Goal: Information Seeking & Learning: Check status

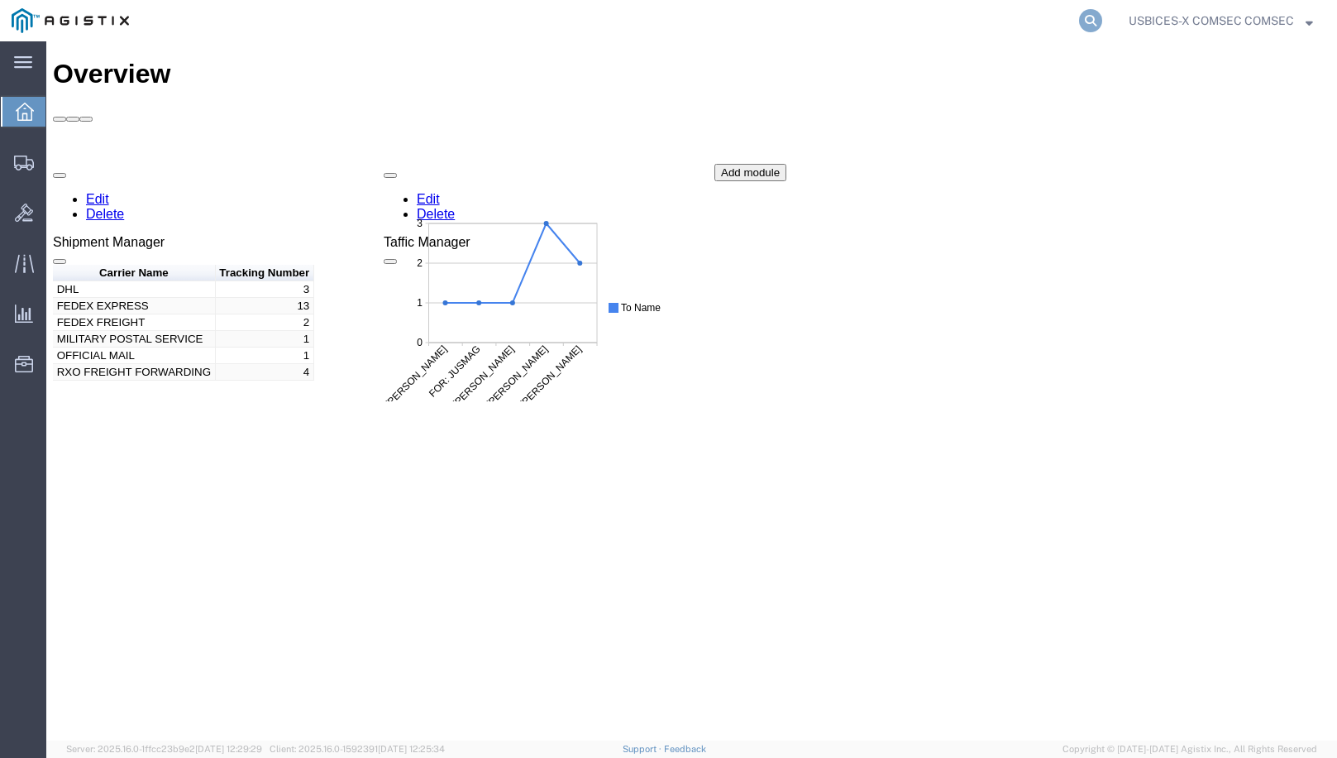
click at [1088, 17] on icon at bounding box center [1090, 20] width 23 height 23
click at [712, 19] on input "search" at bounding box center [827, 21] width 503 height 40
click at [605, 19] on input "search" at bounding box center [827, 21] width 503 height 40
paste input "56013453"
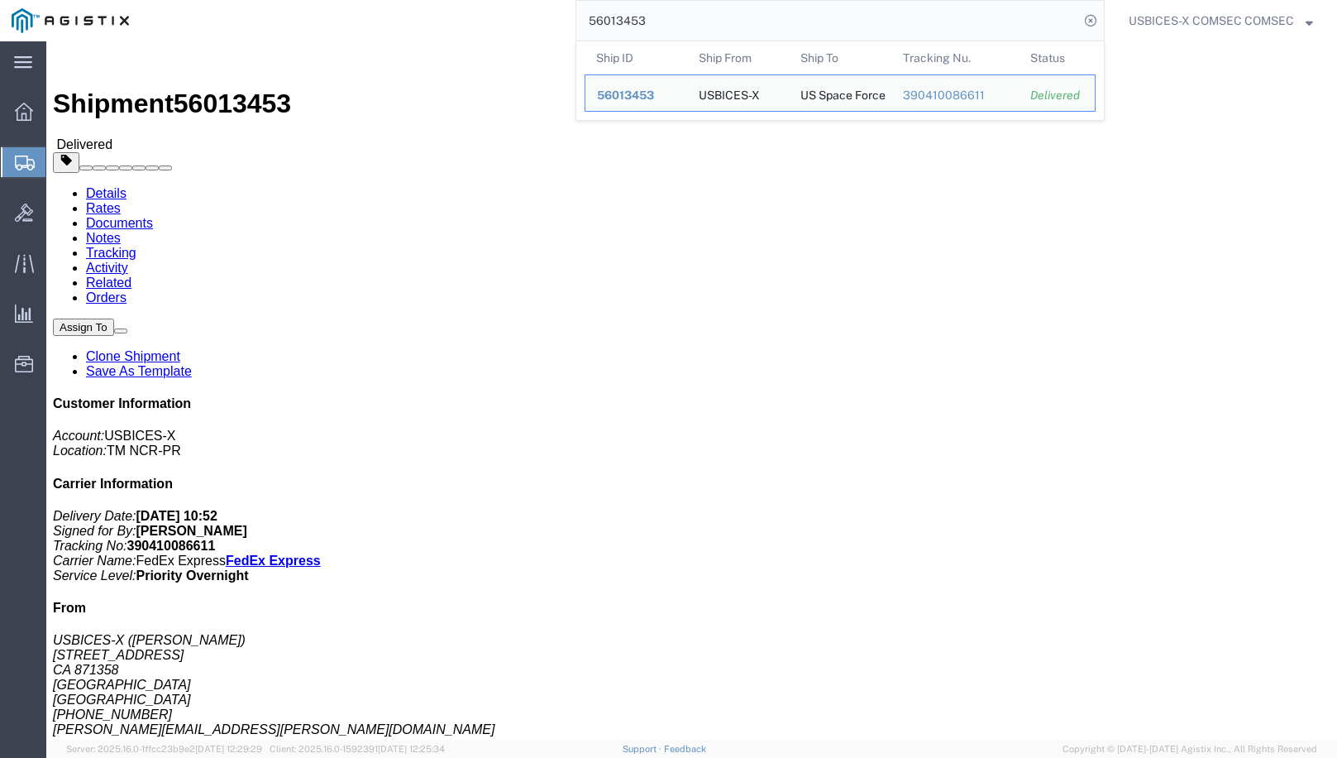
click address "US Space Force ([PERSON_NAME], Civ, USSF) [STREET_ADDRESS][PERSON_NAME][PERSON_…"
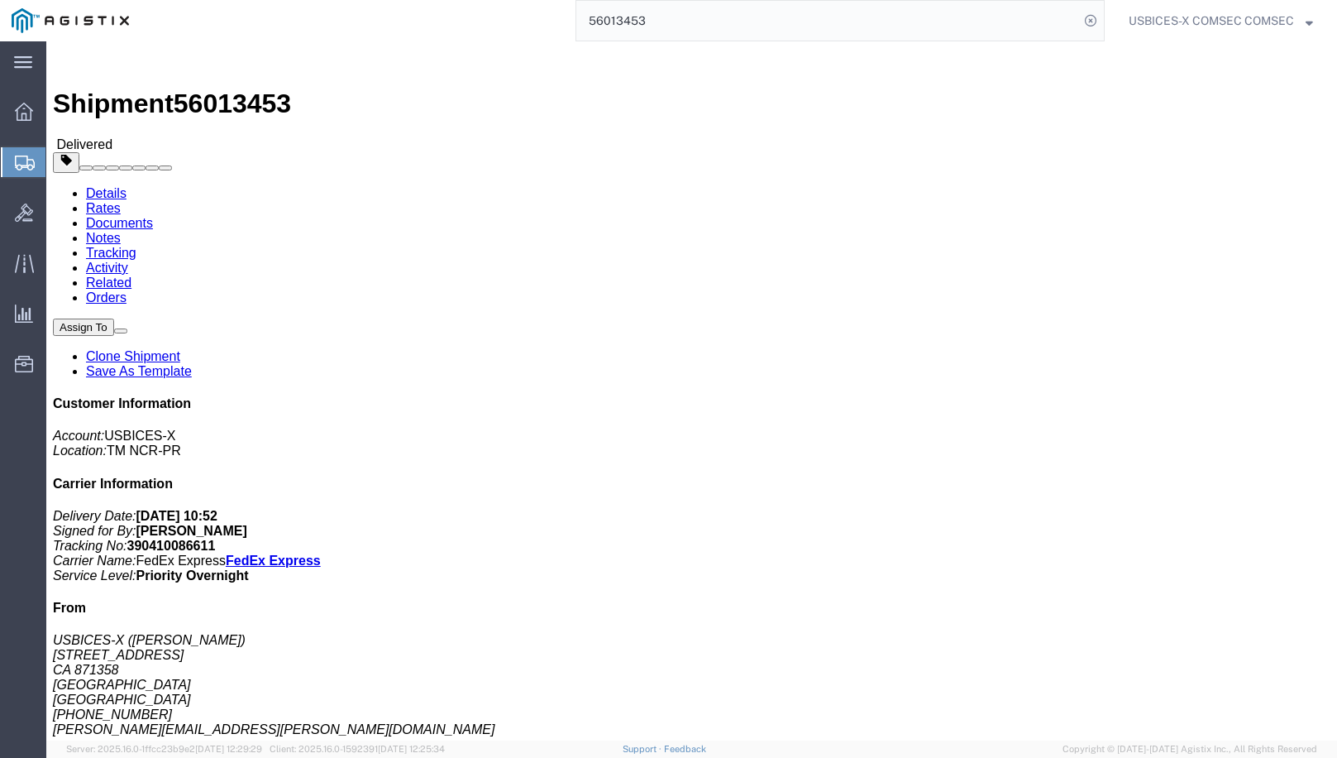
click address "US Space Force ([PERSON_NAME], Civ, USSF) [STREET_ADDRESS][PERSON_NAME][PERSON_…"
drag, startPoint x: 357, startPoint y: 278, endPoint x: 261, endPoint y: 277, distance: 95.9
click address "US Space Force ([PERSON_NAME], Civ, USSF) [STREET_ADDRESS][PERSON_NAME][PERSON_…"
drag, startPoint x: 254, startPoint y: 277, endPoint x: 420, endPoint y: 275, distance: 166.2
click div "Ship To US Space Force ([PERSON_NAME], Civ, USSF) [STREET_ADDRESS][PERSON_NAME]…"
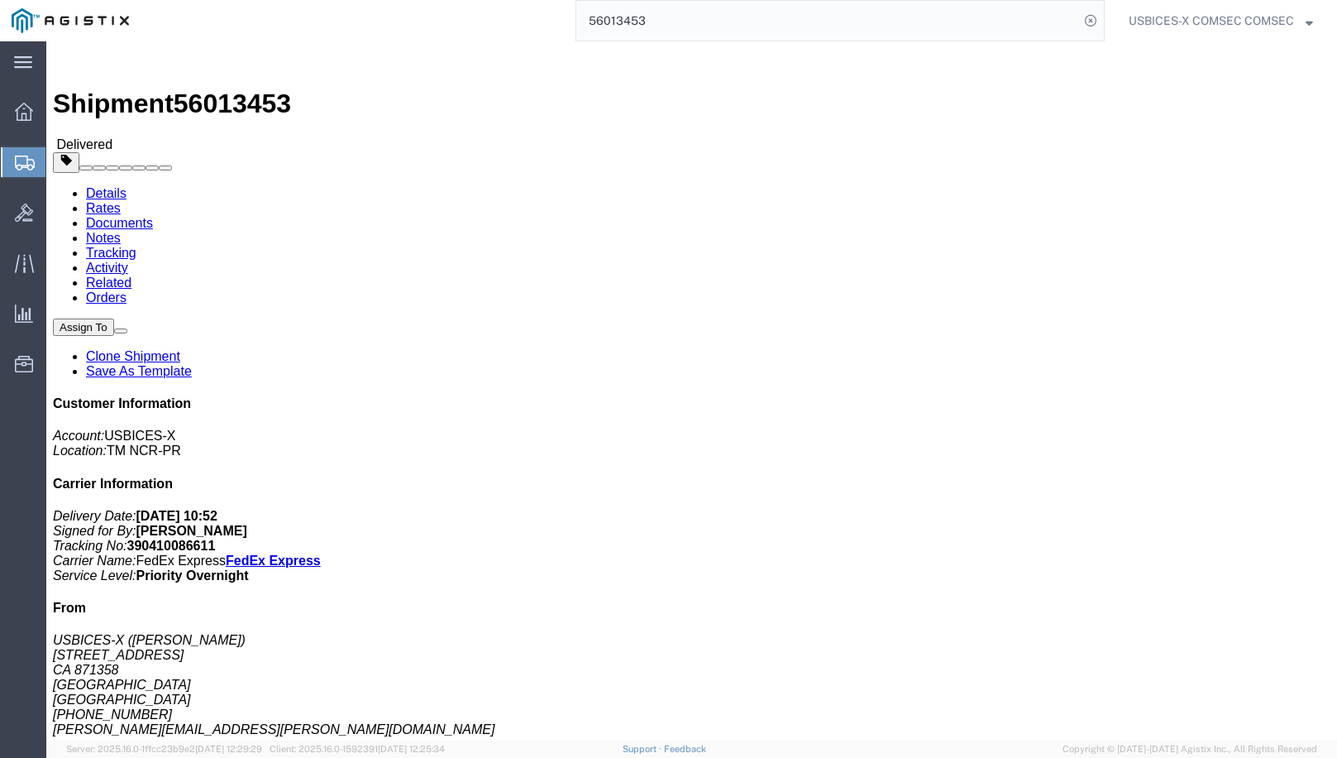
drag, startPoint x: 420, startPoint y: 275, endPoint x: 392, endPoint y: 275, distance: 28.1
copy address "[PERSON_NAME][EMAIL_ADDRESS][PERSON_NAME][DOMAIN_NAME]"
drag, startPoint x: 255, startPoint y: 255, endPoint x: 337, endPoint y: 258, distance: 81.9
click address "US Space Force ([PERSON_NAME], Civ, USSF) [STREET_ADDRESS][PERSON_NAME][PERSON_…"
drag, startPoint x: 337, startPoint y: 258, endPoint x: 317, endPoint y: 261, distance: 20.0
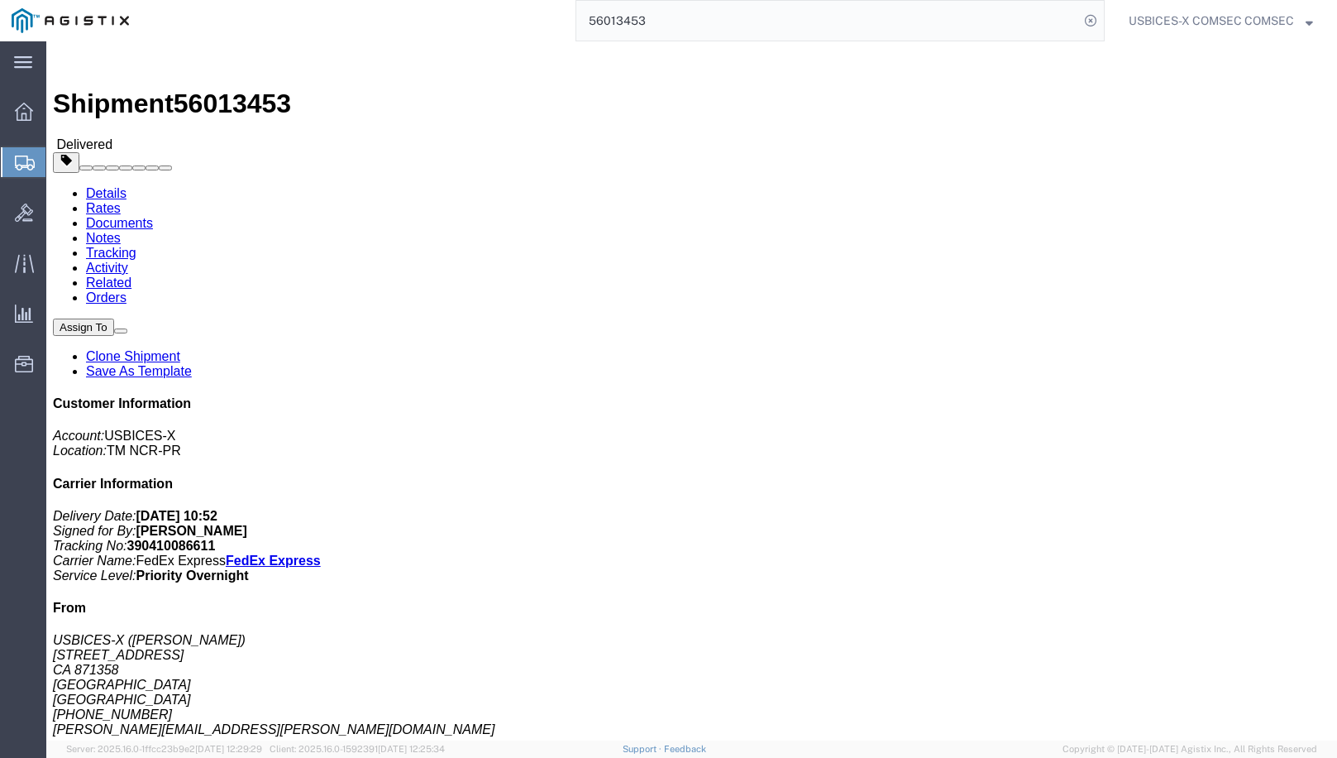
copy address "[PHONE_NUMBER]"
click address "US Space Force ([PERSON_NAME], Civ, USSF) [STREET_ADDRESS][PERSON_NAME][PERSON_…"
drag, startPoint x: 256, startPoint y: 191, endPoint x: 407, endPoint y: 229, distance: 155.3
click address "US Space Force ([PERSON_NAME], Civ, USSF) [STREET_ADDRESS][PERSON_NAME][PERSON_…"
drag, startPoint x: 407, startPoint y: 229, endPoint x: 381, endPoint y: 223, distance: 26.3
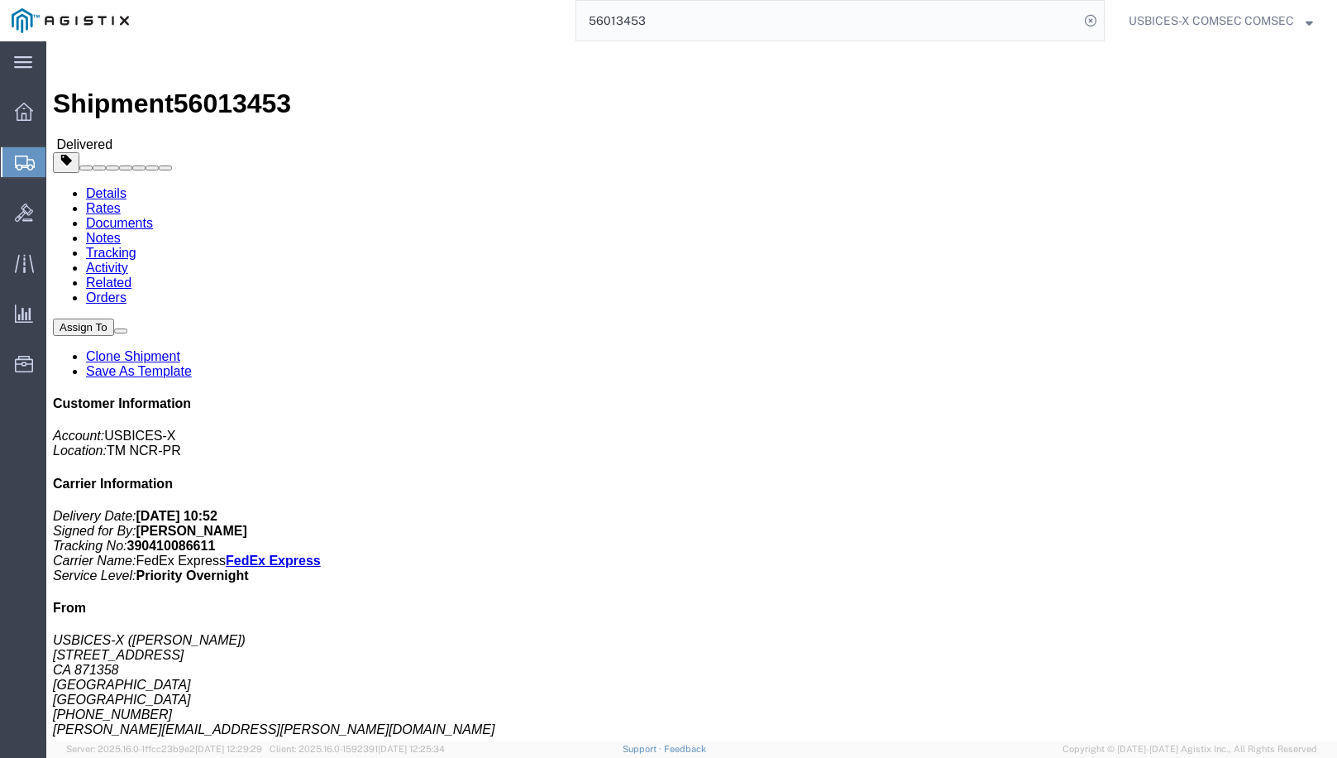
copy address "[STREET_ADDRESS][PERSON_NAME][PERSON_NAME][US_STATE]"
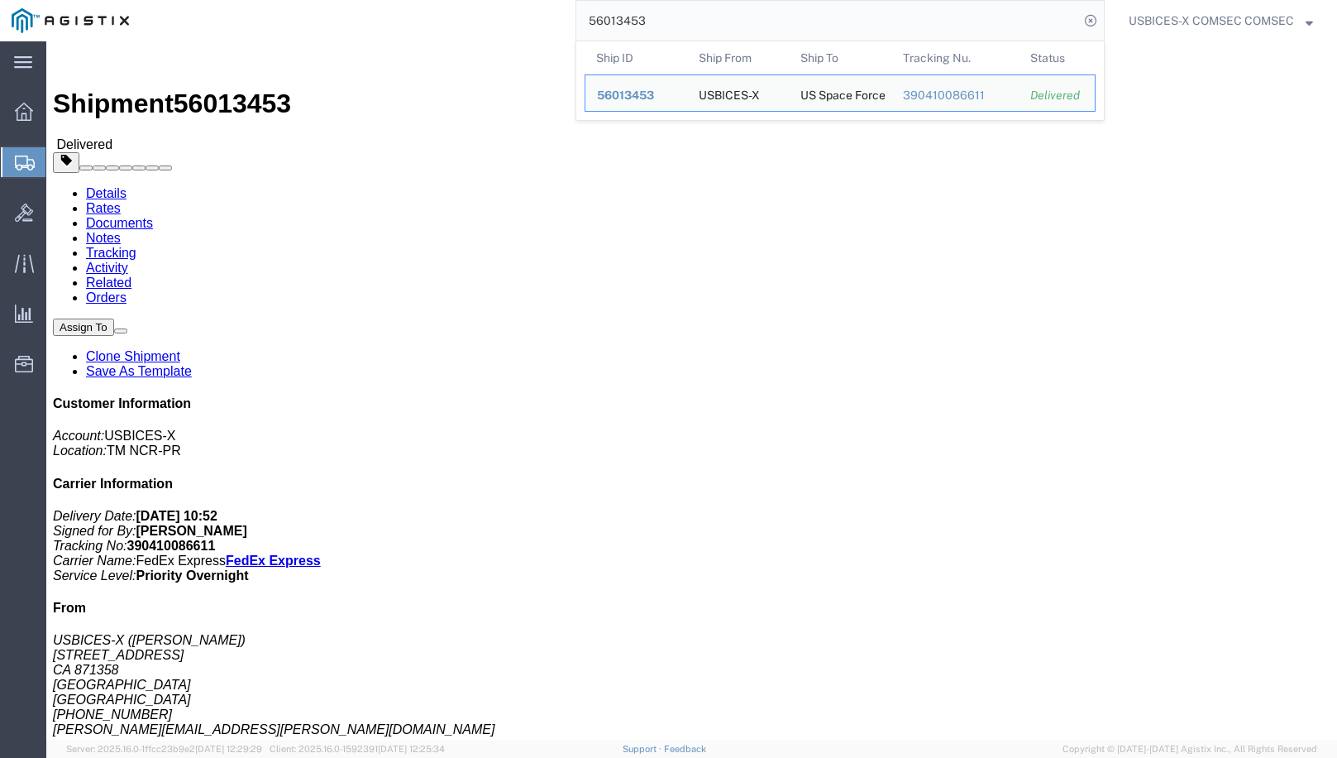
drag, startPoint x: 659, startPoint y: 20, endPoint x: 552, endPoint y: 14, distance: 107.7
click at [552, 14] on div "56013453 Ship ID Ship From Ship To Tracking Nu. Status Ship ID 56013453 Ship Fr…" at bounding box center [623, 20] width 964 height 41
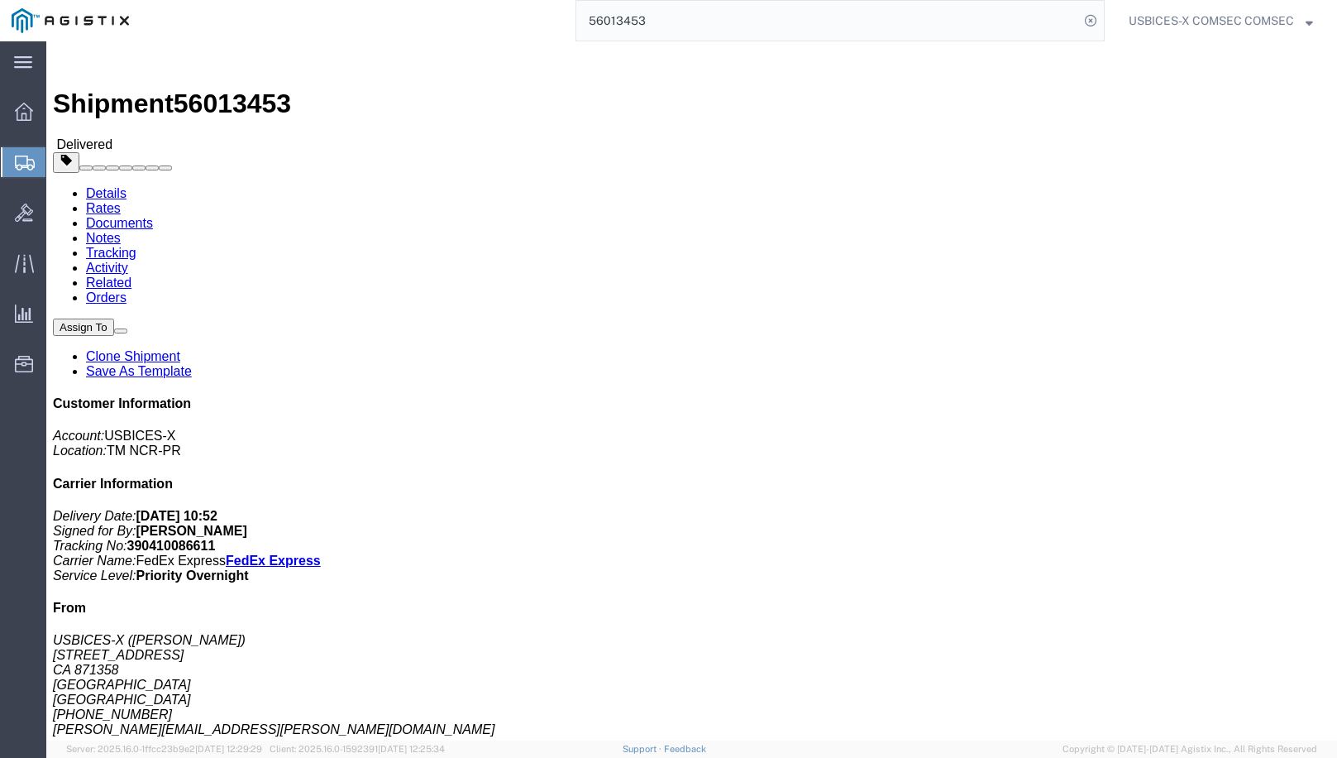
paste input "72422"
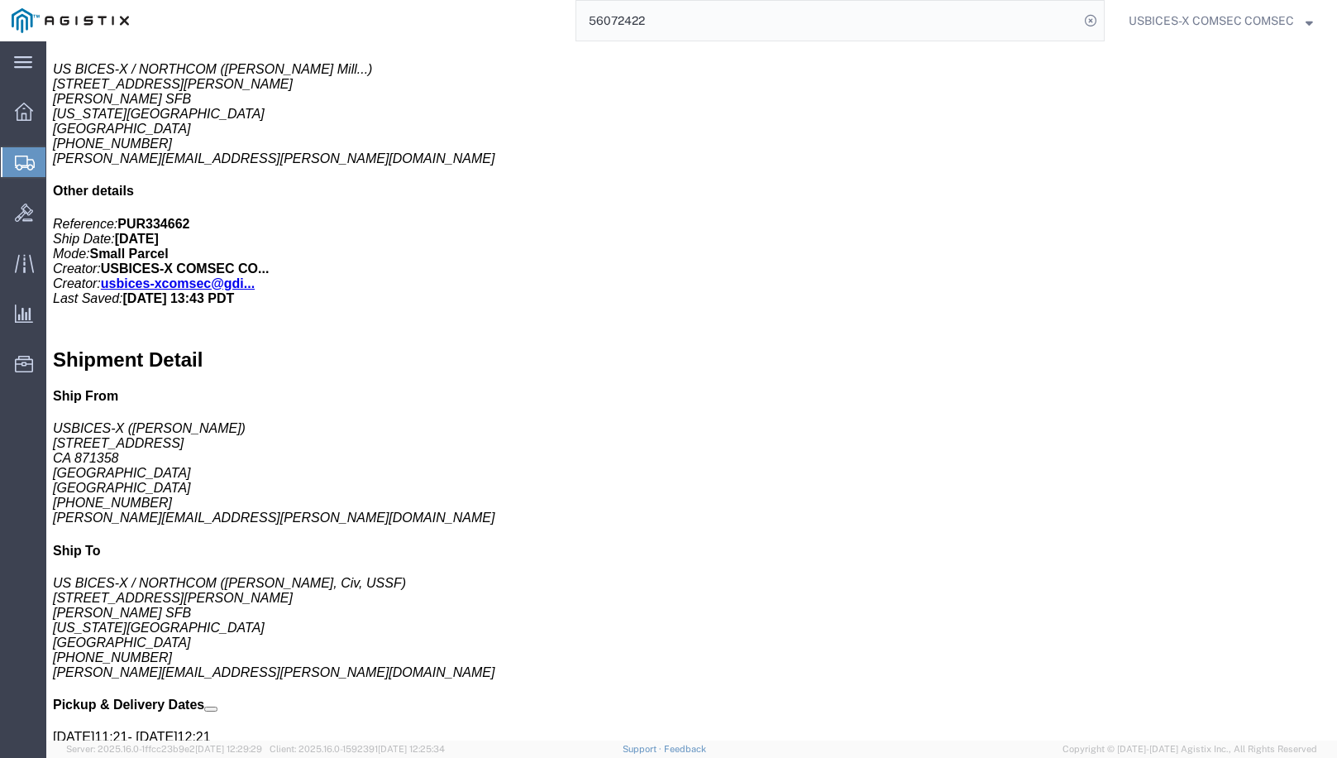
scroll to position [726, 0]
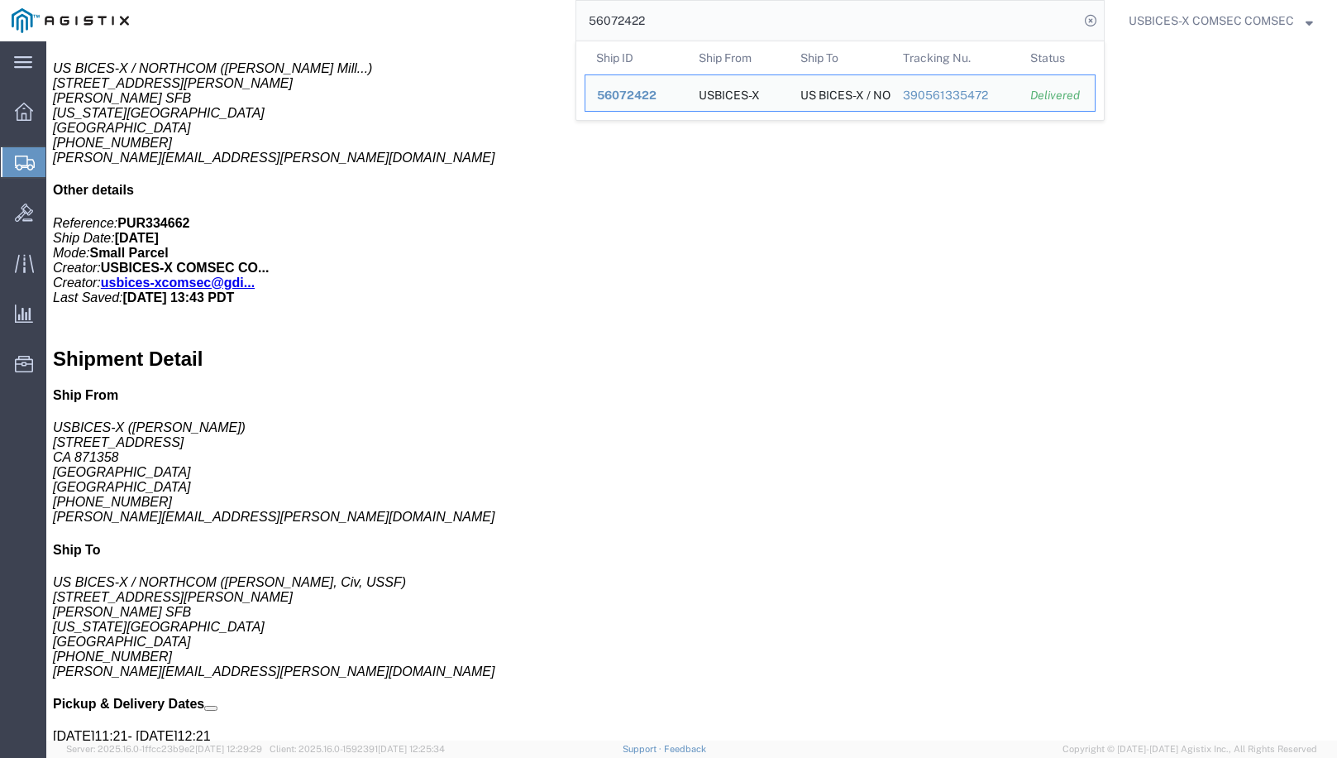
click address "US BICES-X / NORTHCOM ( [PERSON_NAME] Mill... ) [STREET_ADDRESS][PERSON_NAME][P…"
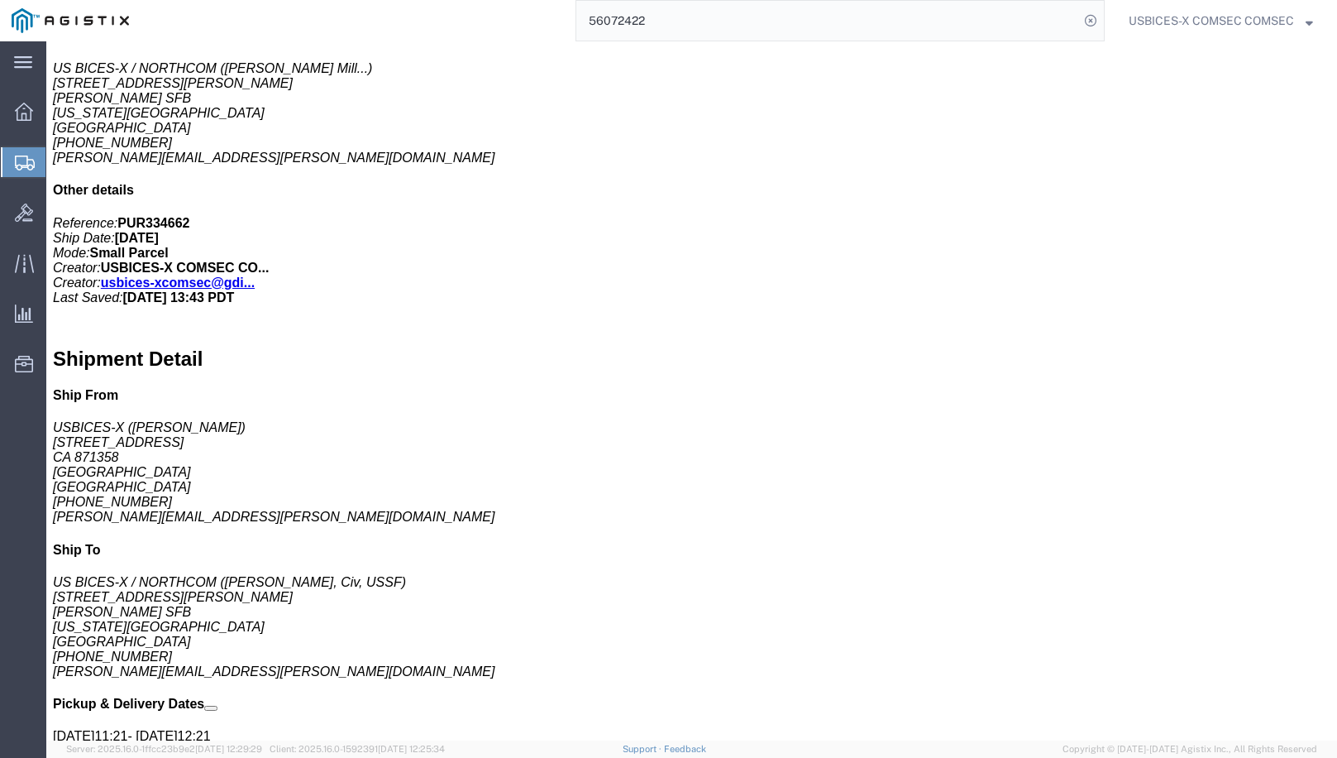
click div "Shipment Detail Ship From USBICES-X ([PERSON_NAME]) [STREET_ADDRESS] CA [GEOGRA…"
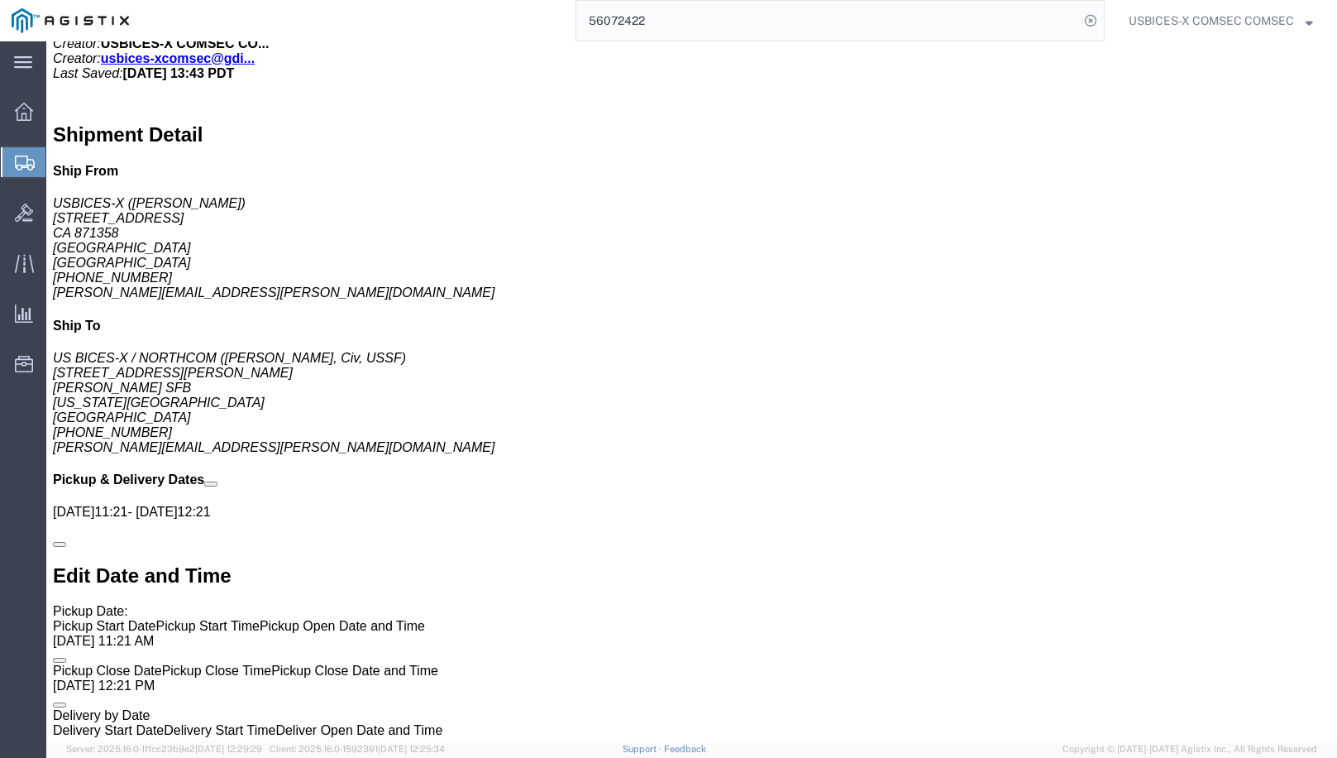
scroll to position [1057, 0]
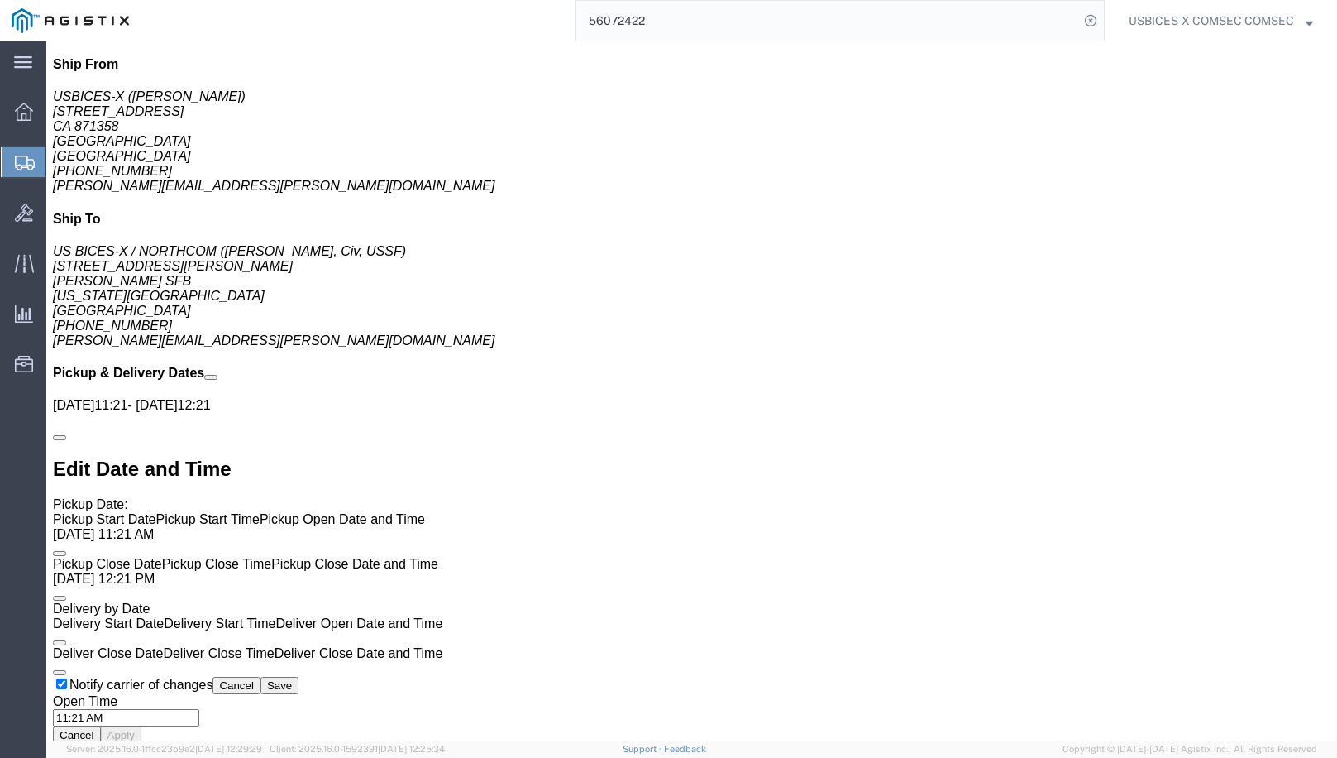
drag, startPoint x: 1051, startPoint y: 161, endPoint x: 1124, endPoint y: 157, distance: 72.9
click b "390561335472"
drag, startPoint x: 1128, startPoint y: 165, endPoint x: 1115, endPoint y: 162, distance: 13.5
copy b "390561335472"
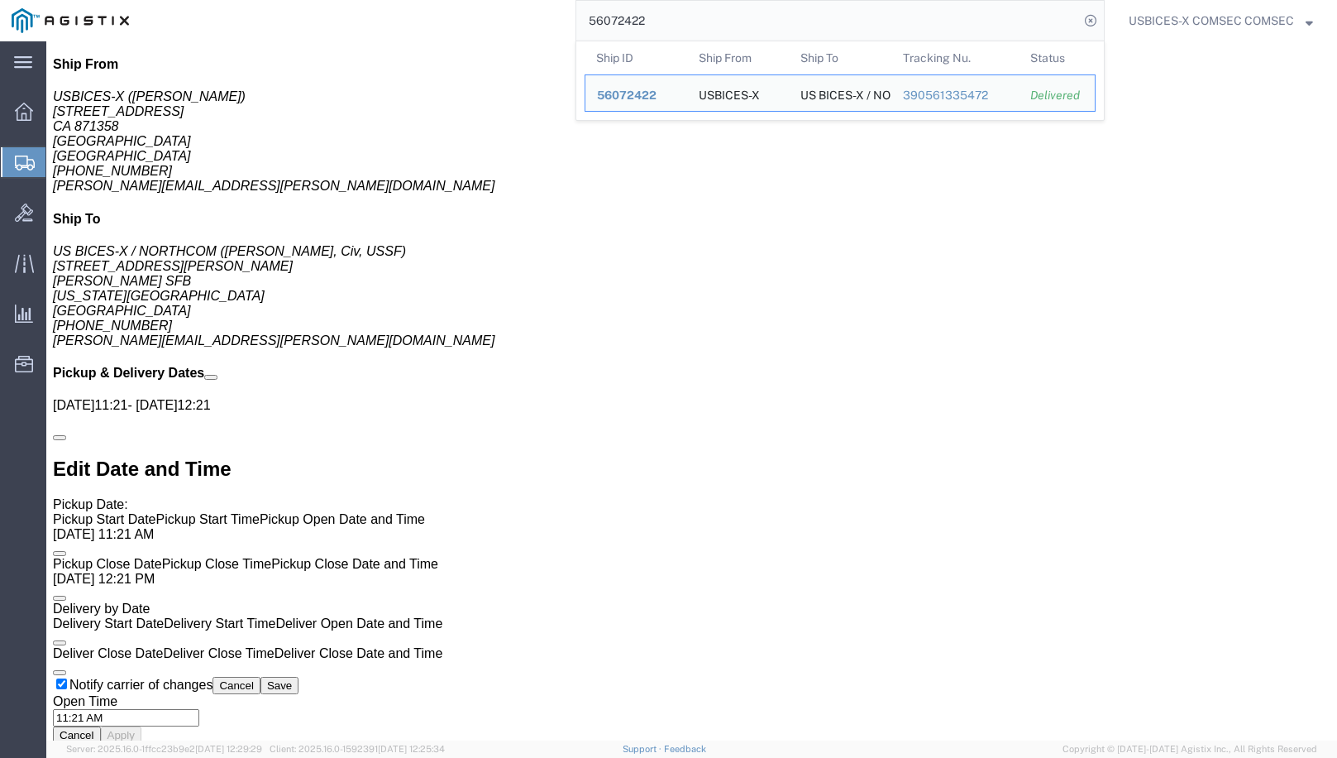
drag, startPoint x: 653, startPoint y: 18, endPoint x: 589, endPoint y: 21, distance: 63.7
click at [557, 15] on div "56072422 Ship ID Ship From Ship To Tracking Nu. Status Ship ID 56072422 Ship Fr…" at bounding box center [623, 20] width 964 height 41
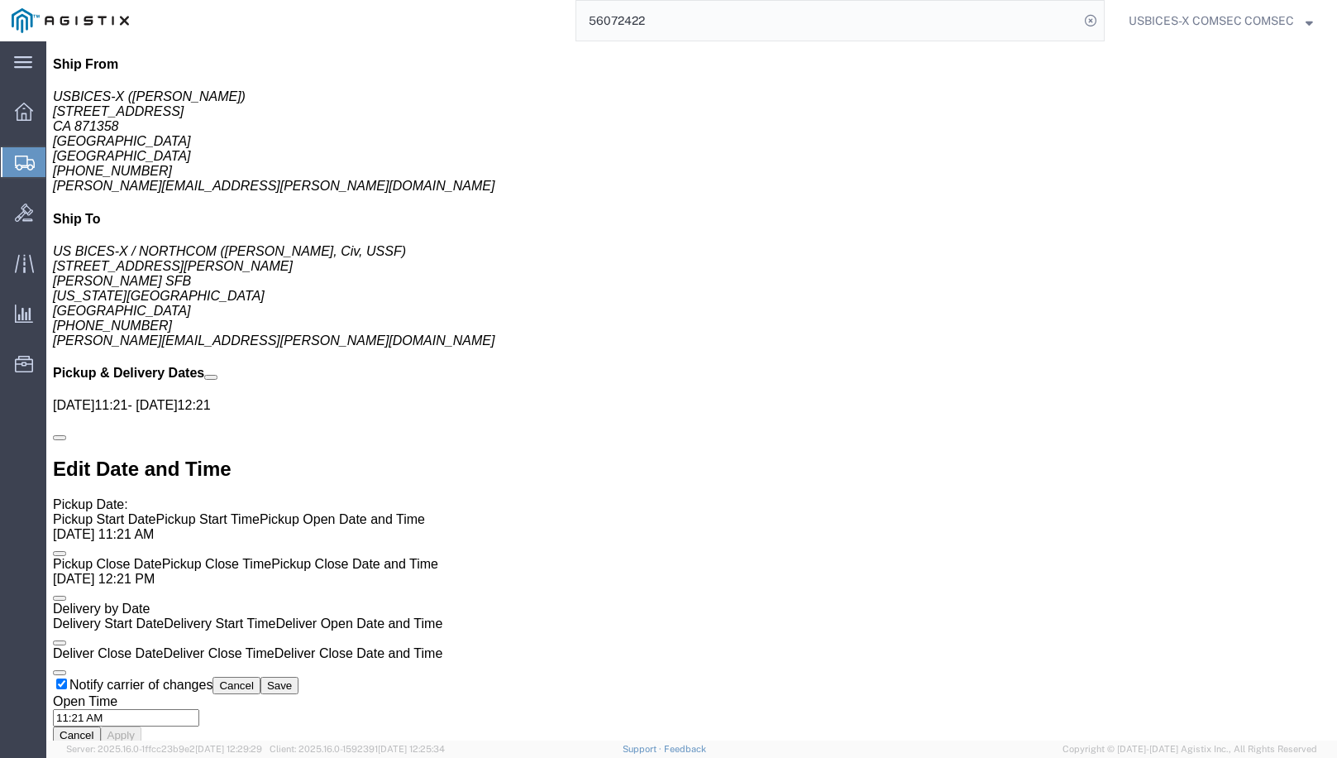
paste input "13453"
click b "390410086611"
copy b "390410086611"
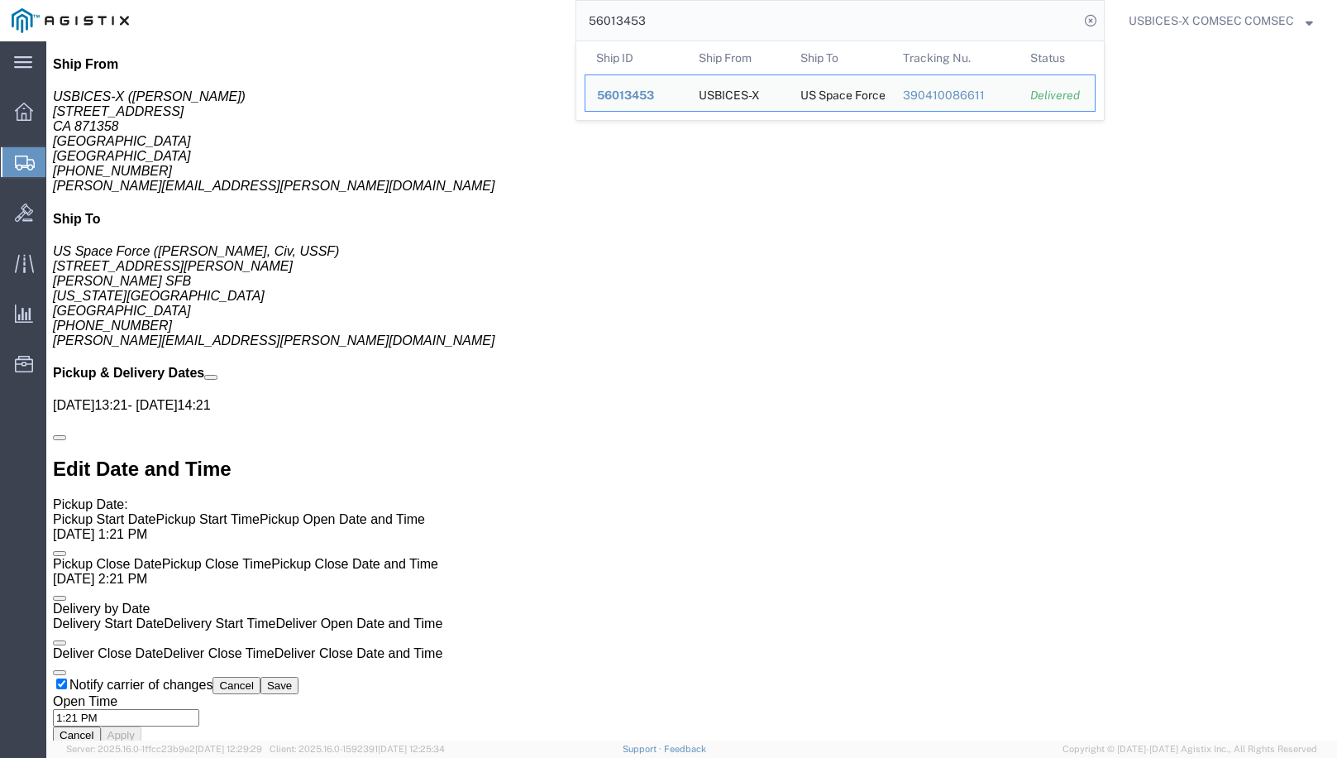
drag, startPoint x: 662, startPoint y: 17, endPoint x: 538, endPoint y: 29, distance: 124.6
click at [538, 29] on div "56013453 Ship ID Ship From Ship To Tracking Nu. Status Ship ID 56013453 Ship Fr…" at bounding box center [623, 20] width 964 height 41
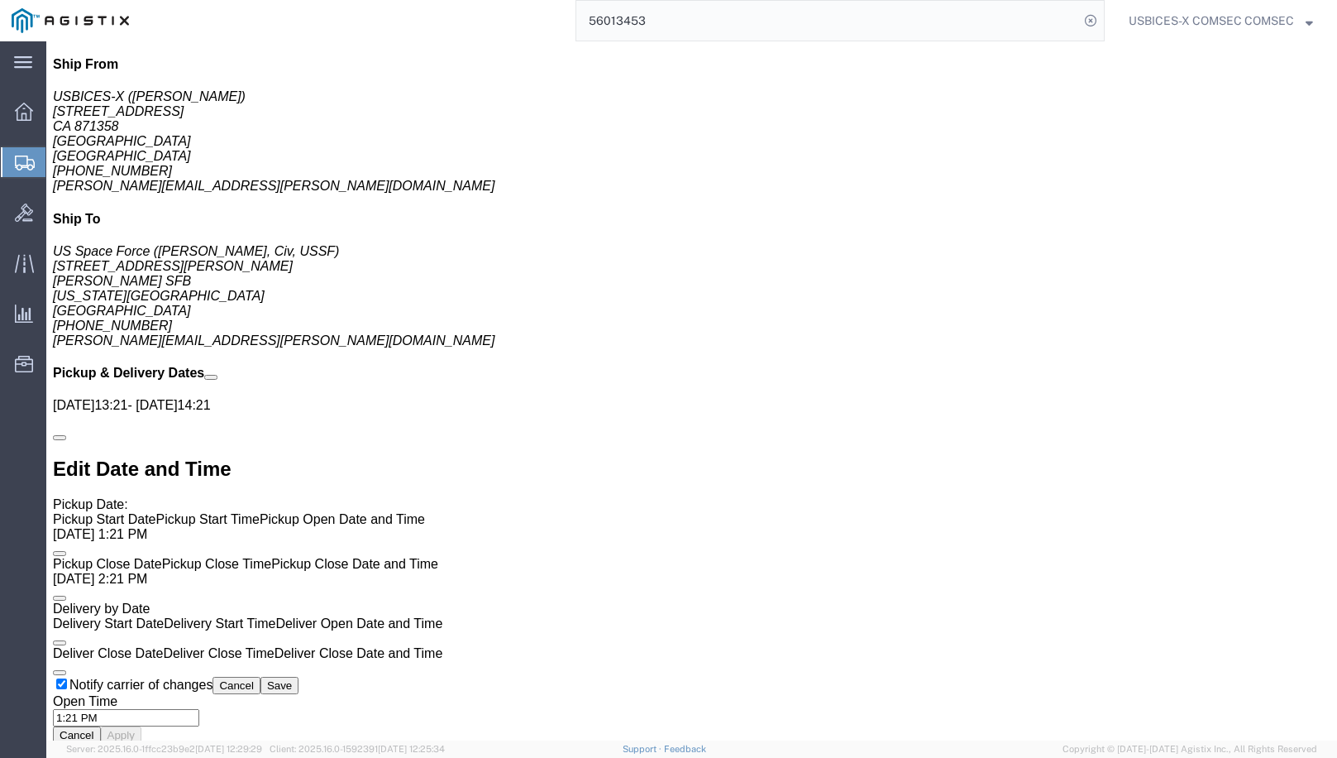
paste input "585019"
type input "55850193"
click b "390020701563"
copy b "390020701563"
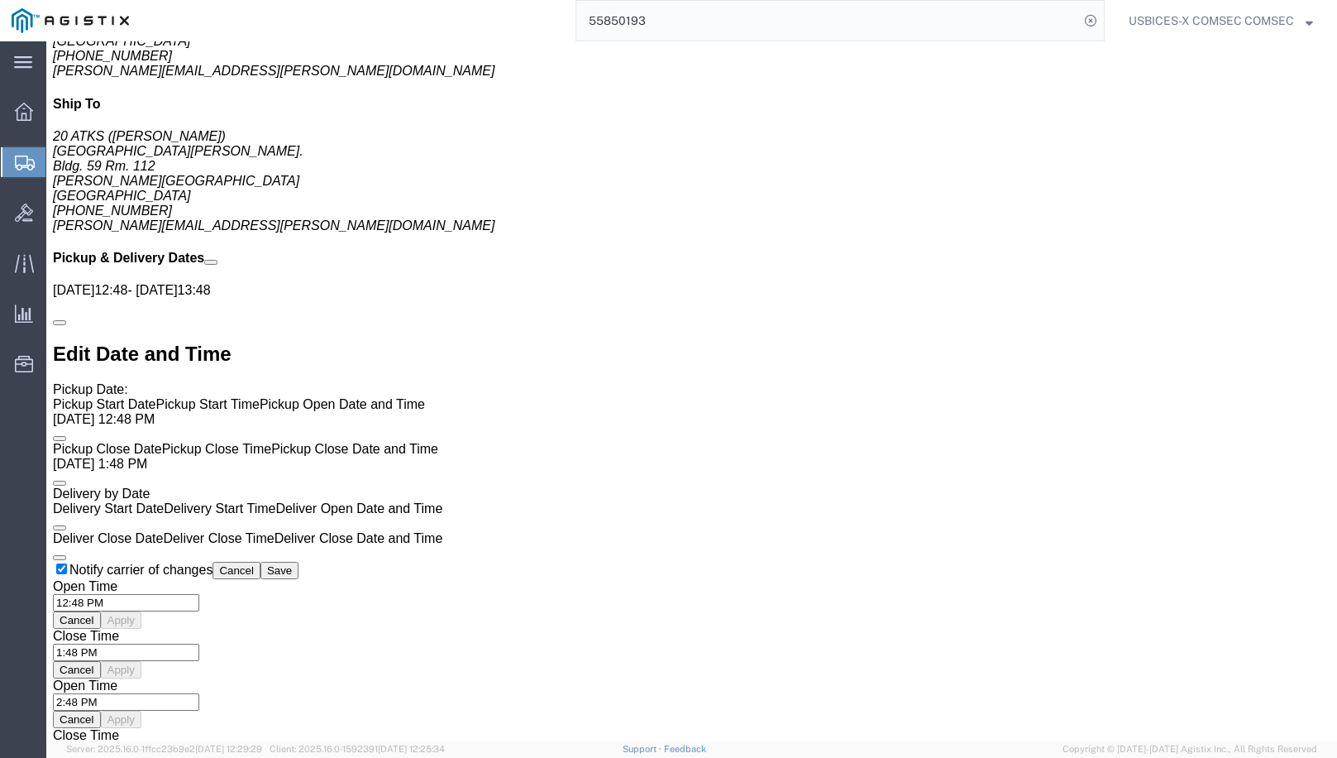
scroll to position [1057, 0]
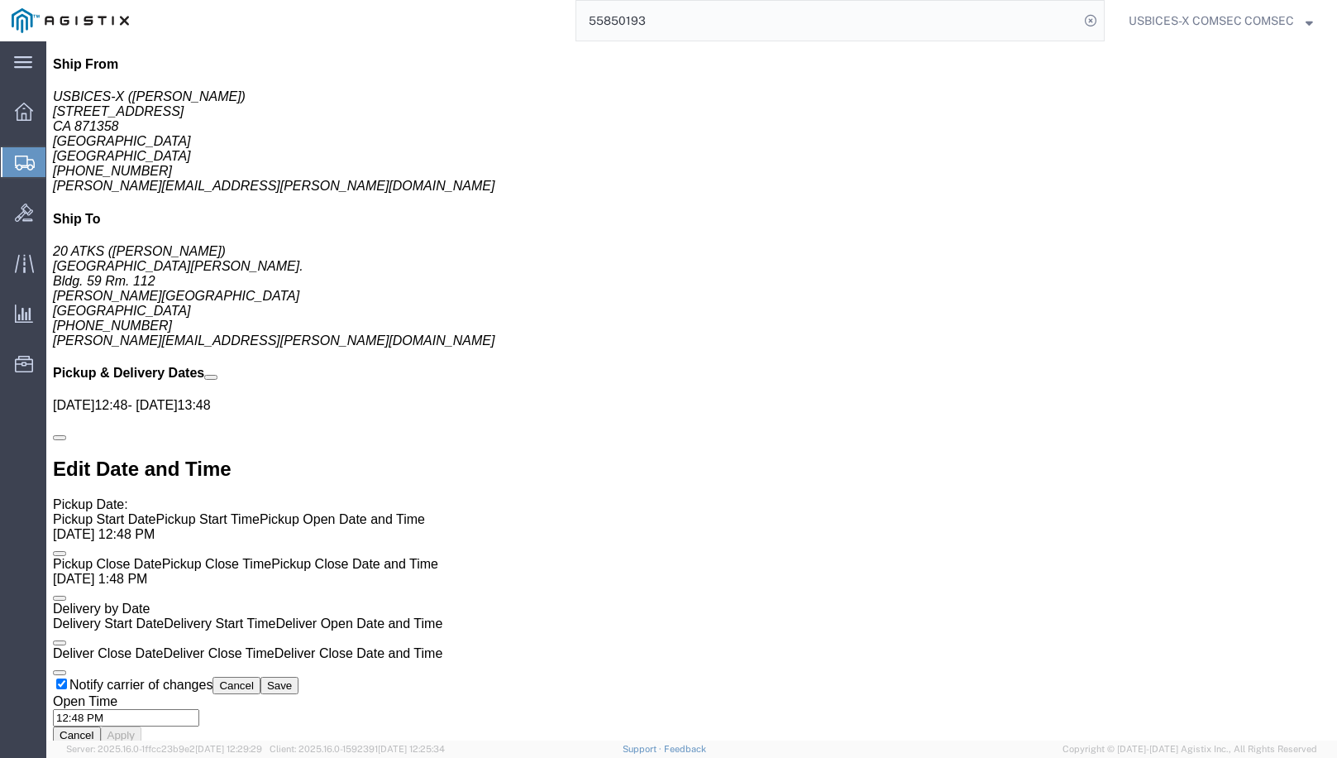
click address "USBICES-X ([PERSON_NAME]) [STREET_ADDRESS] CA [GEOGRAPHIC_DATA] [PHONE_NUMBER] …"
drag, startPoint x: 1059, startPoint y: 129, endPoint x: 1114, endPoint y: 130, distance: 55.4
click b "[DATE] 11:09"
drag, startPoint x: 1114, startPoint y: 130, endPoint x: 1101, endPoint y: 130, distance: 13.2
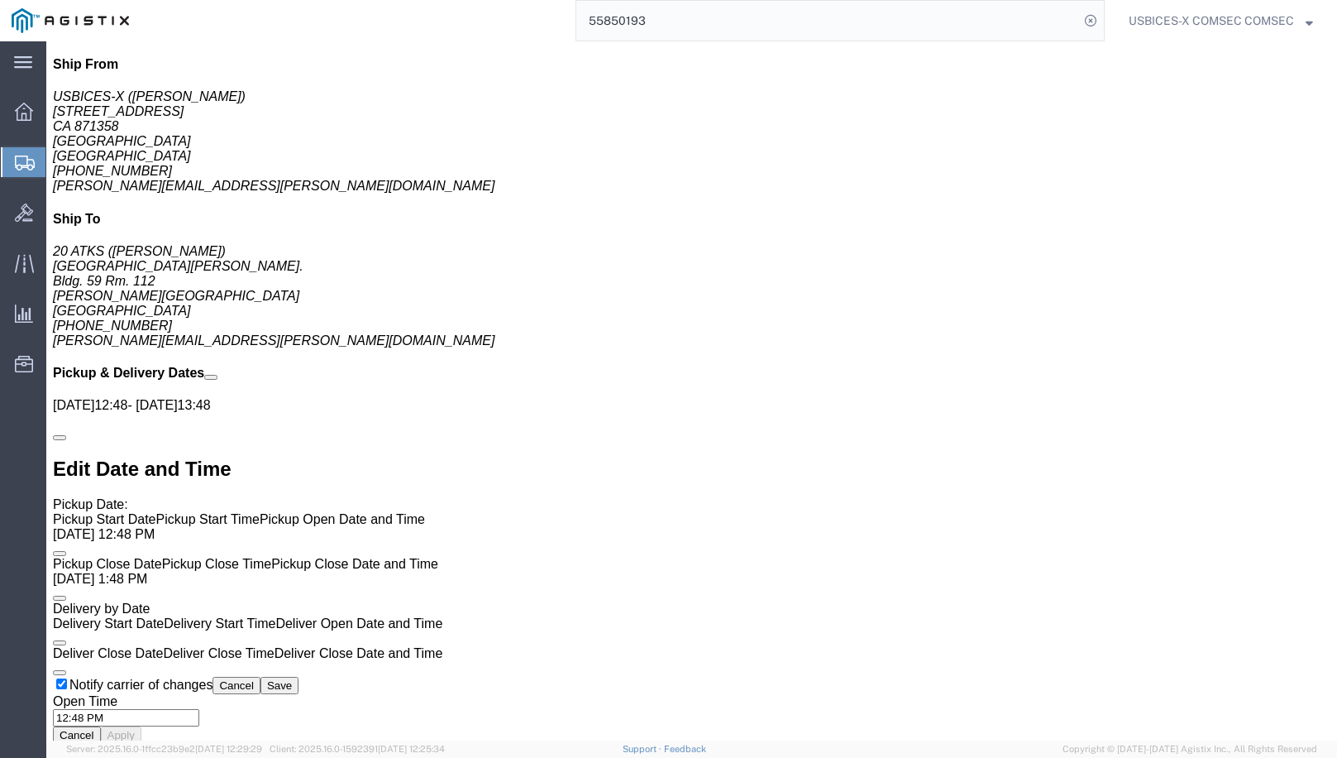
copy b "[DATE]"
click address "20 ATKS ([PERSON_NAME]) [STREET_ADDRESS][PERSON_NAME] Bldg. 59 Rm. 112 [PERSON_…"
drag, startPoint x: 980, startPoint y: 406, endPoint x: 1064, endPoint y: 472, distance: 106.6
click address "20 ATKS ([PERSON_NAME]) [STREET_ADDRESS][PERSON_NAME] Bldg. 59 Rm. 112 [PERSON_…"
drag, startPoint x: 1064, startPoint y: 472, endPoint x: 1026, endPoint y: 453, distance: 41.8
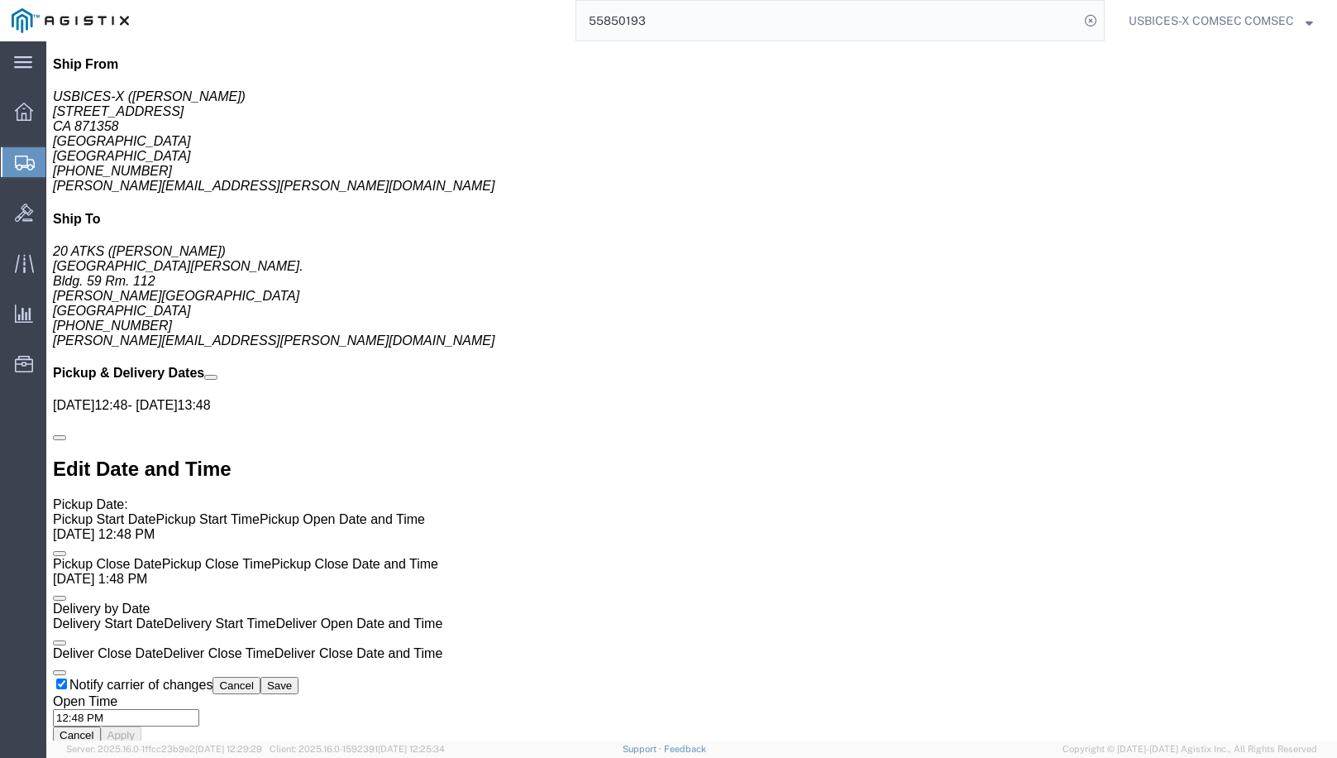
copy address "20 ATKS ([PERSON_NAME]) [STREET_ADDRESS][PERSON_NAME] Bldg. 59 Rm. 112 [PERSON_…"
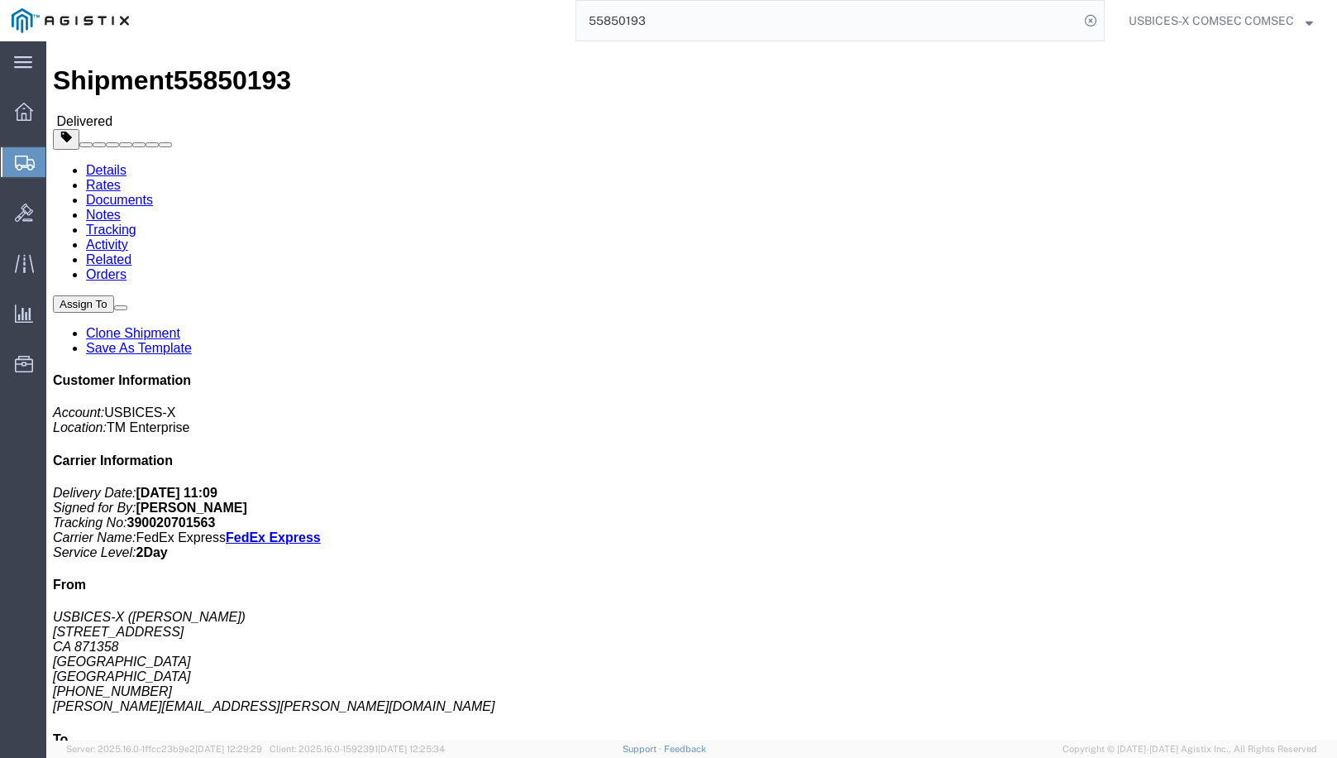
scroll to position [0, 0]
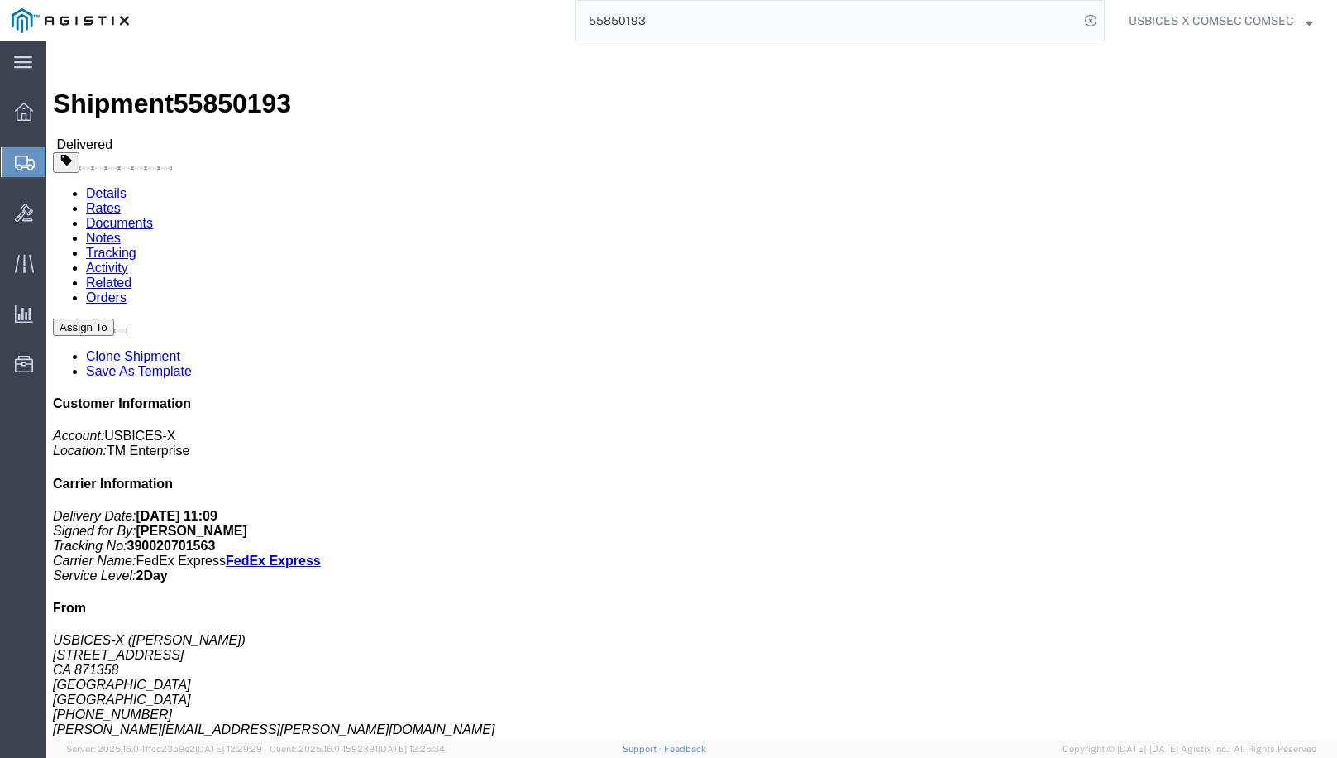
click address "20 ATKS ([PERSON_NAME]) [STREET_ADDRESS][PERSON_NAME] Bldg. 59 Rm. 112 [PERSON_…"
drag, startPoint x: 254, startPoint y: 277, endPoint x: 406, endPoint y: 273, distance: 152.2
click div "Ship To 20 ATKS ([PERSON_NAME]) [STREET_ADDRESS][PERSON_NAME] Bldg. 59 Rm. 112 …"
click address "20 ATKS ([PERSON_NAME]) [STREET_ADDRESS][PERSON_NAME] Bldg. 59 Rm. 112 [PERSON_…"
drag, startPoint x: 256, startPoint y: 258, endPoint x: 407, endPoint y: 275, distance: 151.4
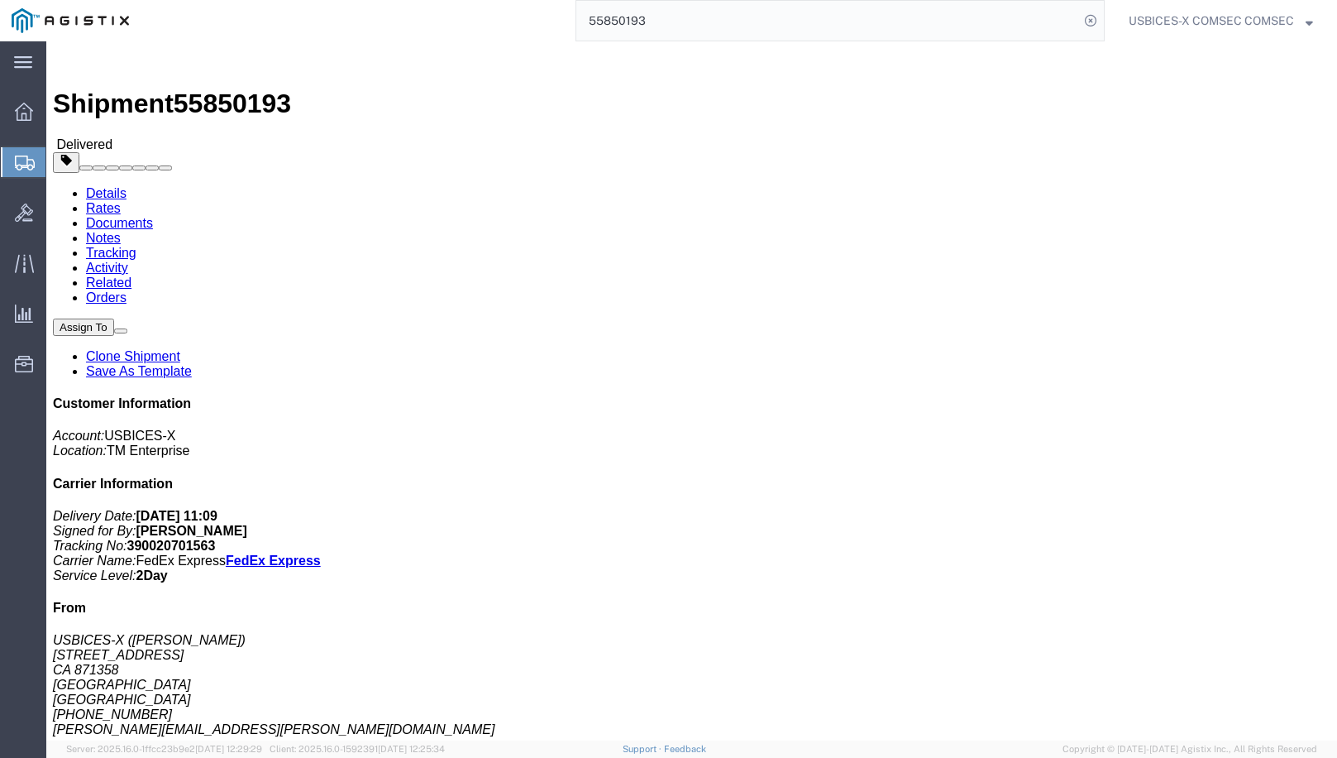
click address "20 ATKS ([PERSON_NAME]) [STREET_ADDRESS][PERSON_NAME] Bldg. 59 Rm. 112 [PERSON_…"
drag, startPoint x: 407, startPoint y: 275, endPoint x: 361, endPoint y: 275, distance: 45.5
copy address "[PHONE_NUMBER] [PERSON_NAME][EMAIL_ADDRESS][PERSON_NAME][DOMAIN_NAME]"
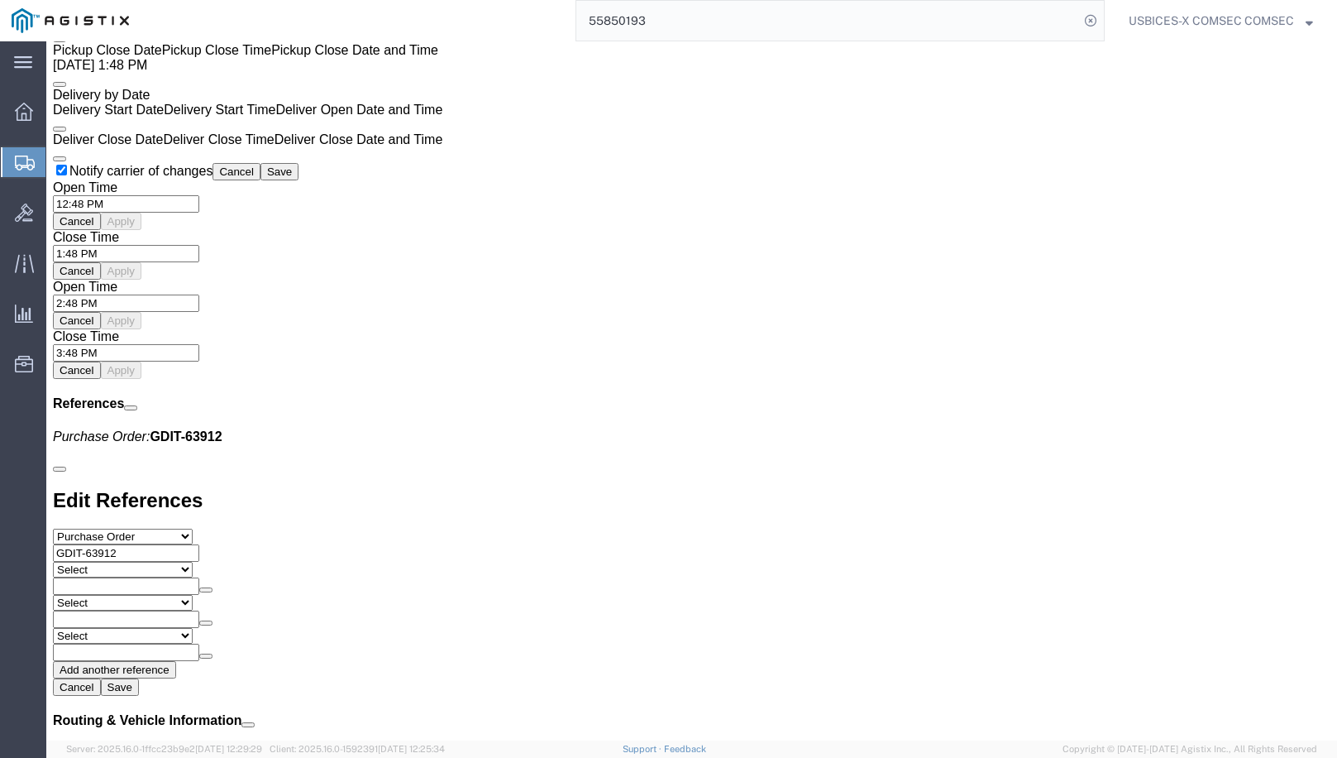
scroll to position [1571, 0]
click div "Pickups STOP 1 : USBICES-X 7770 Backlick Rd., CA 871358, [GEOGRAPHIC_DATA], US …"
drag, startPoint x: 982, startPoint y: 543, endPoint x: 1082, endPoint y: 537, distance: 100.3
click address "20 ATKS ([PERSON_NAME]) [STREET_ADDRESS][PERSON_NAME] Bldg. 59 Rm. 112 [PERSON_…"
copy address "[PERSON_NAME] Air Force"
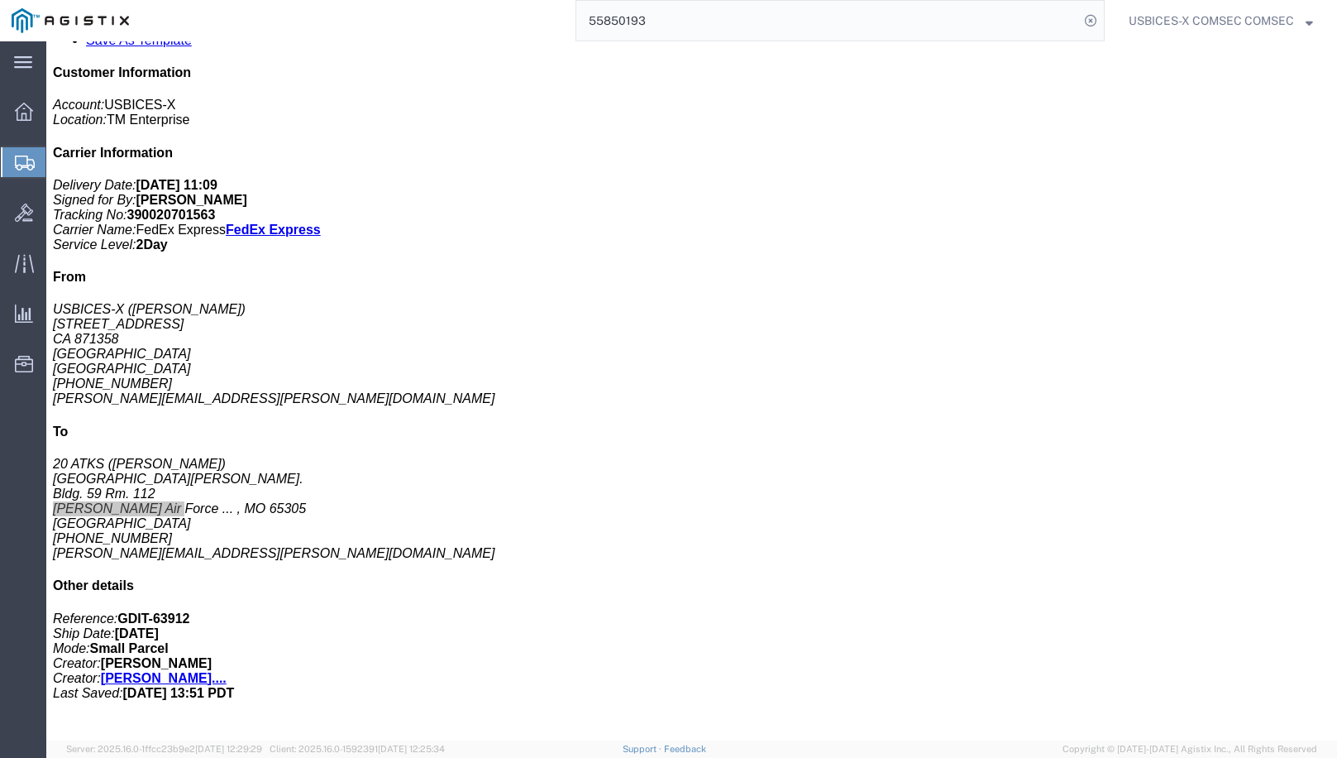
scroll to position [0, 0]
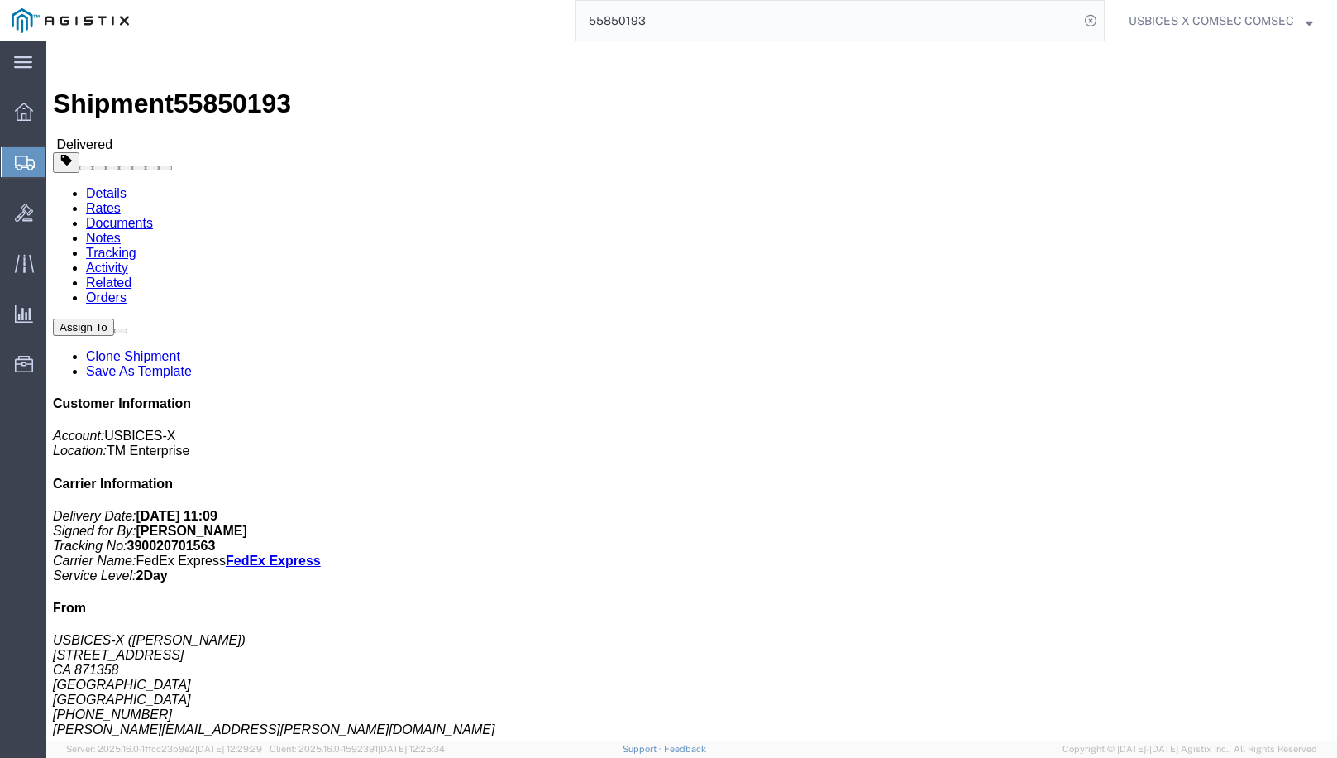
click b "390020701563"
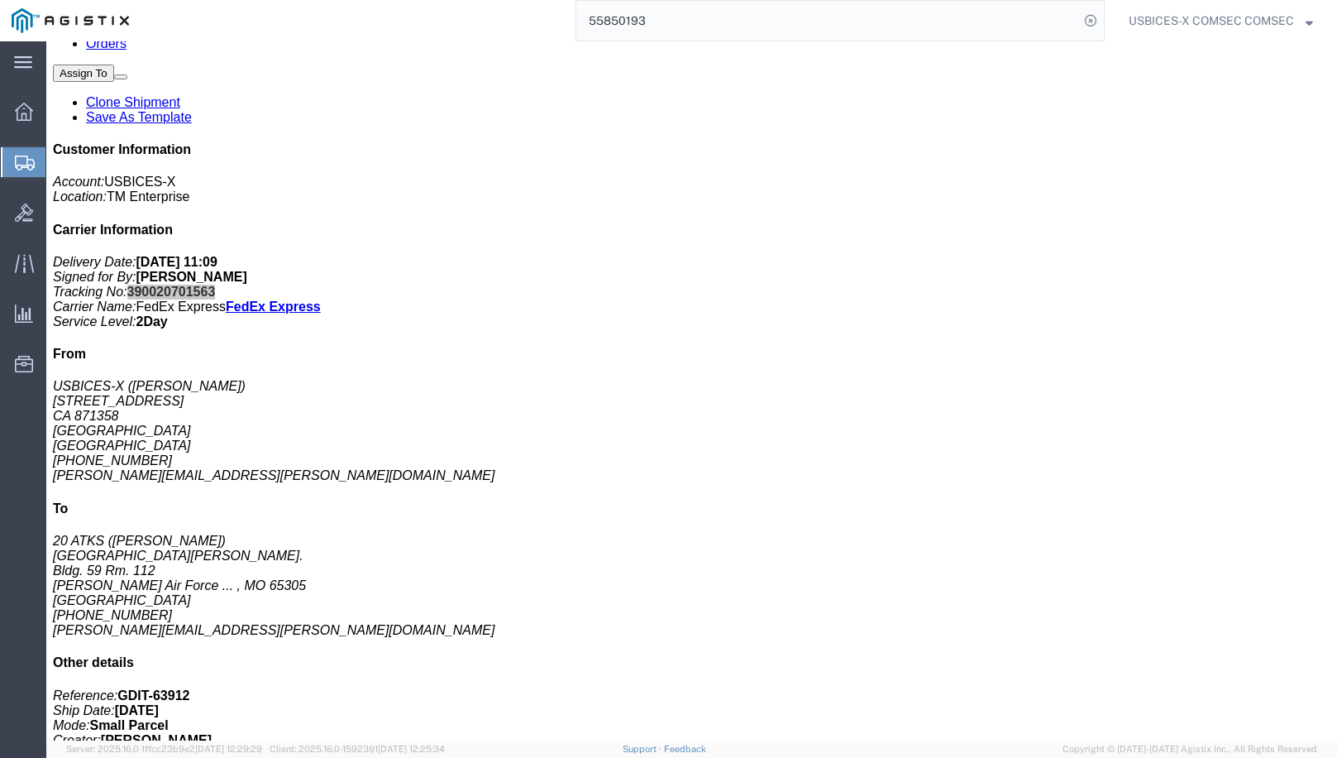
scroll to position [248, 0]
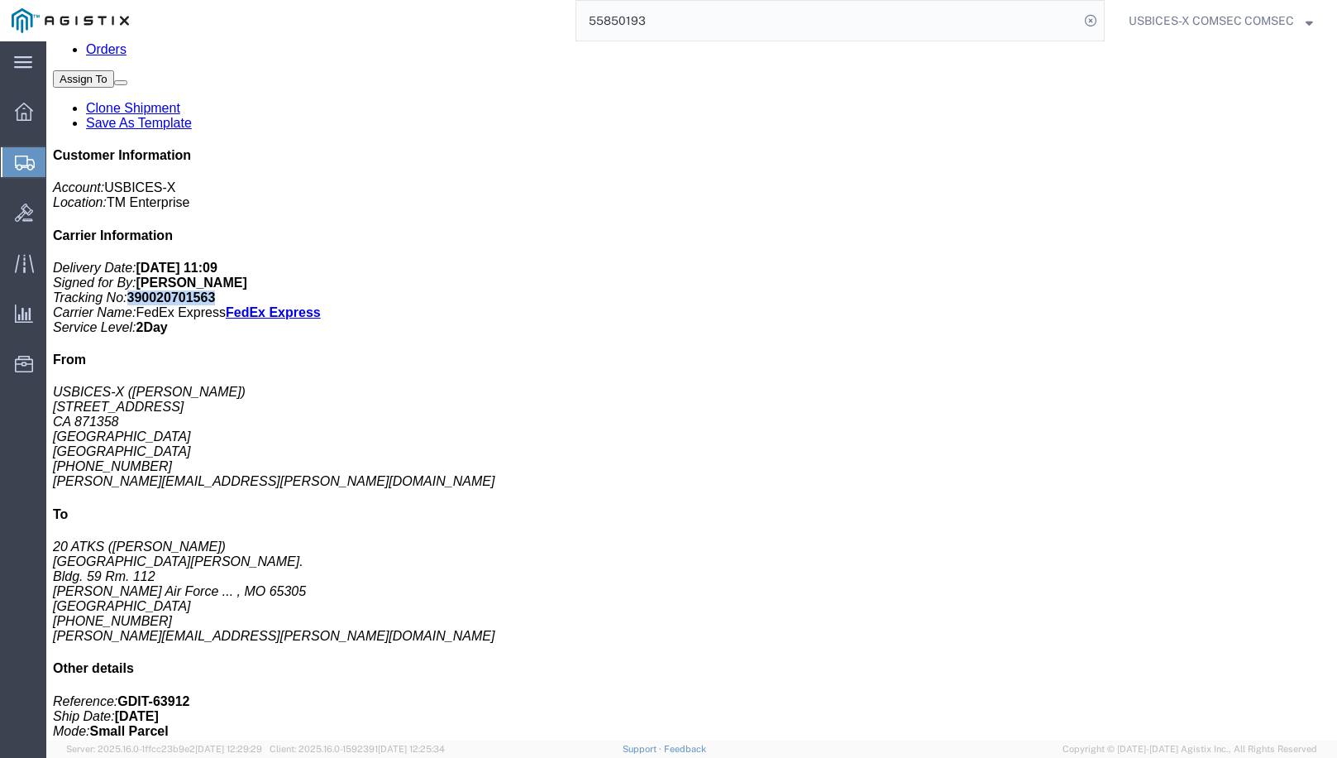
click link "Documents"
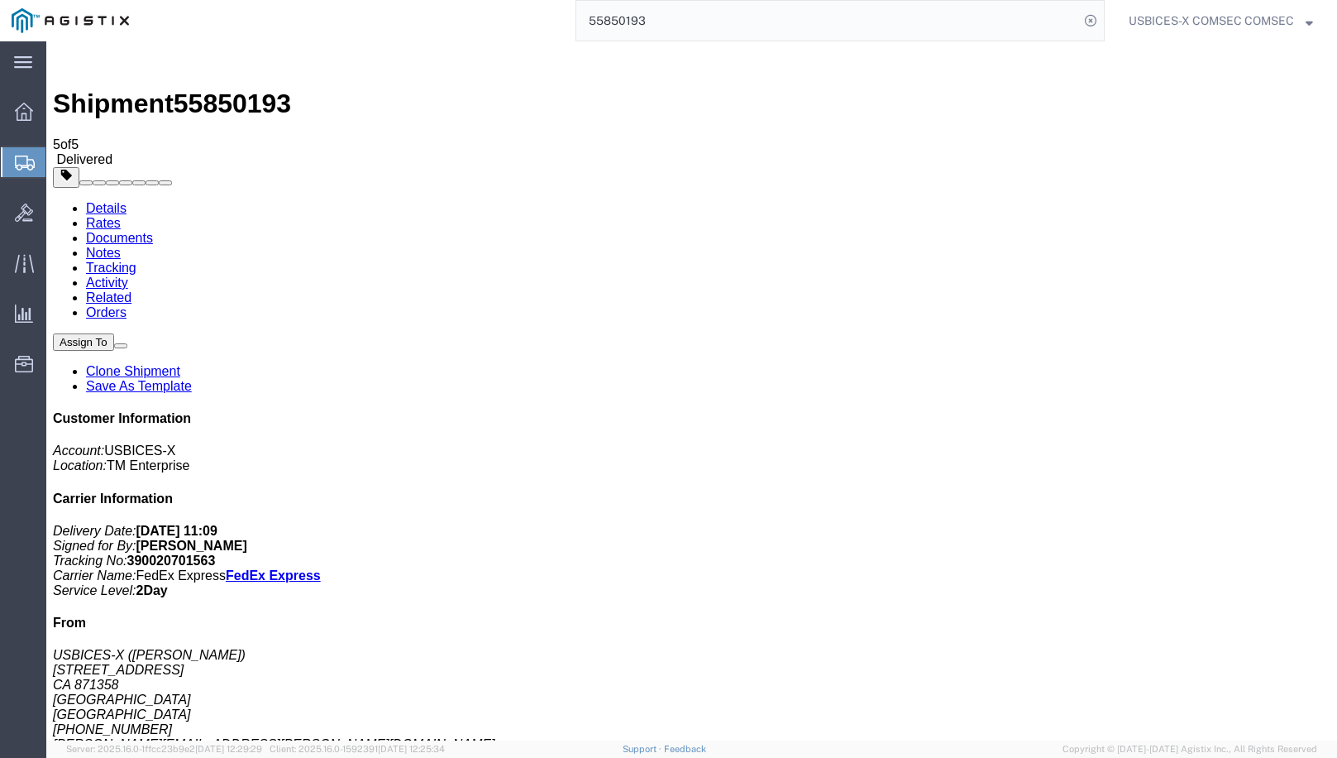
checkbox input "true"
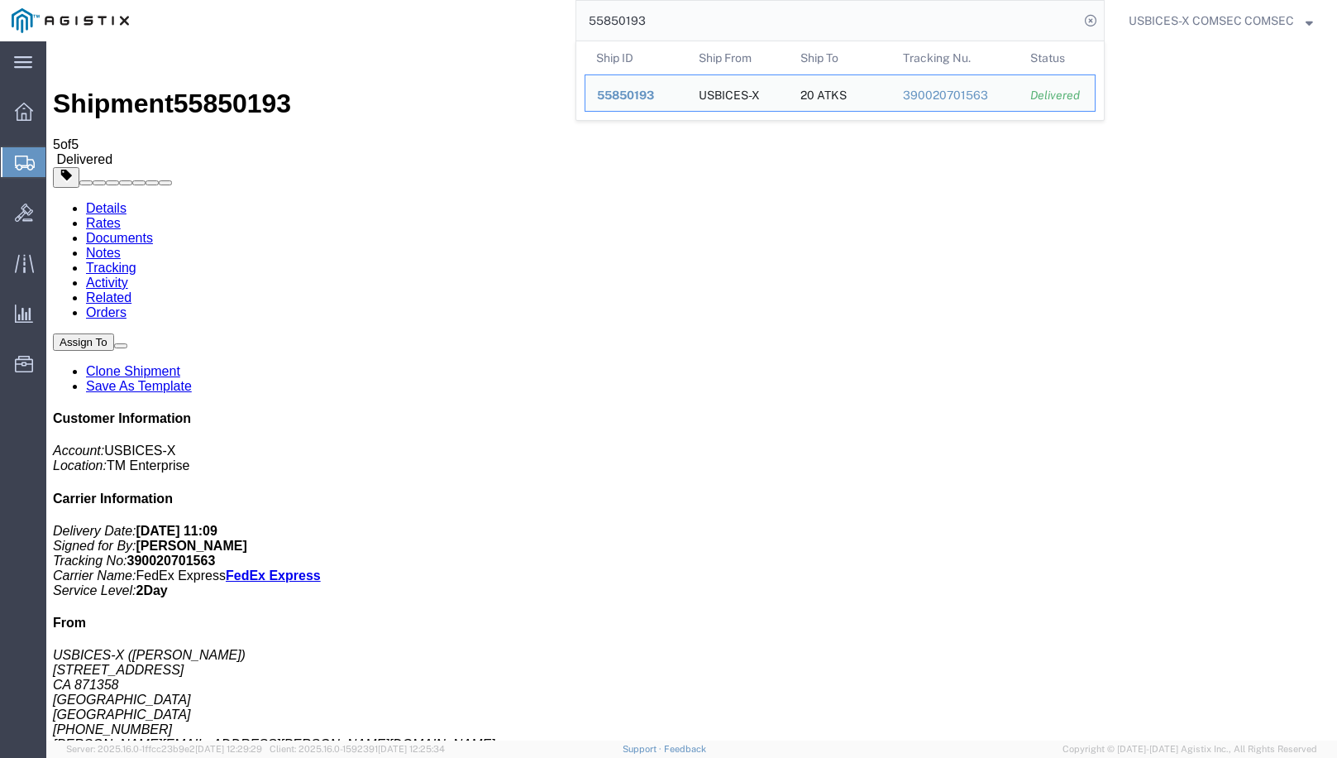
drag, startPoint x: 701, startPoint y: 19, endPoint x: 540, endPoint y: 10, distance: 161.5
click at [540, 10] on div "55850193 Ship ID Ship From Ship To Tracking Nu. Status Ship ID 55850193 Ship Fr…" at bounding box center [623, 20] width 964 height 41
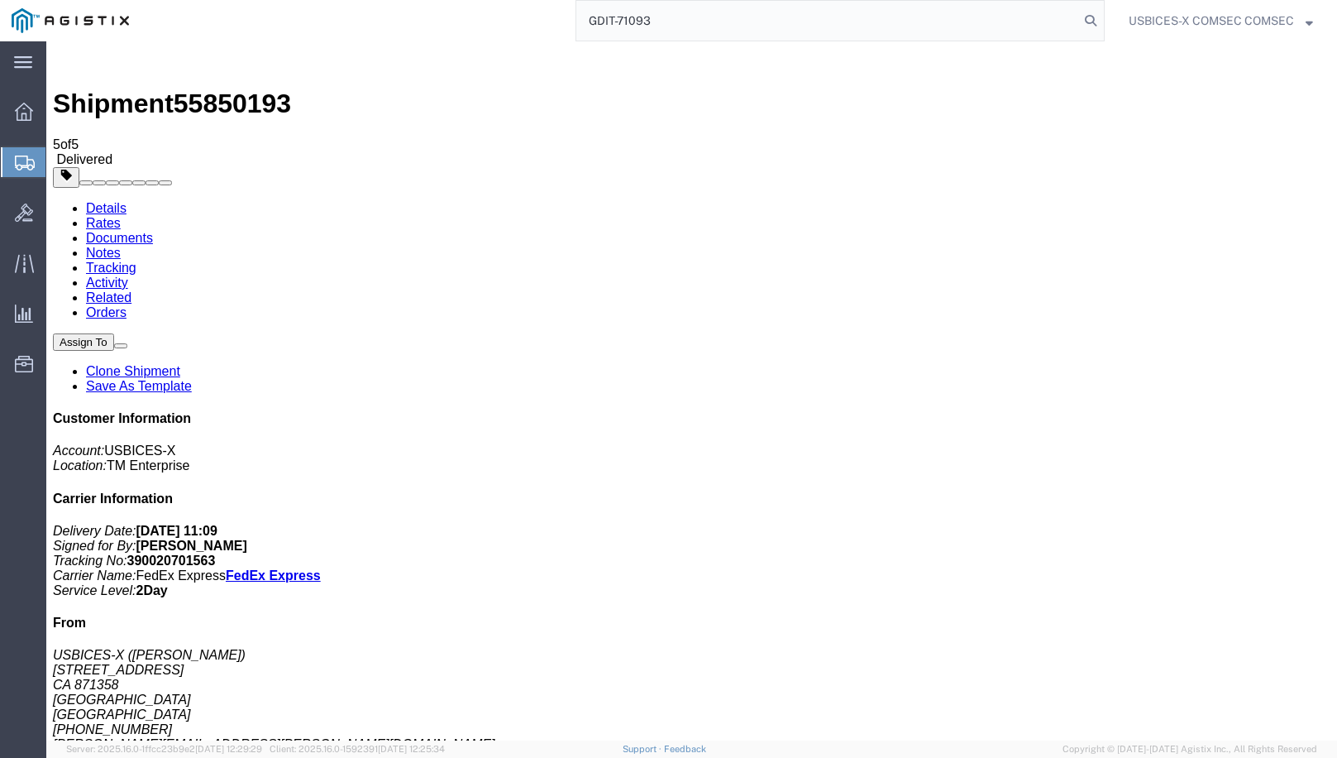
type input "GDIT-71093"
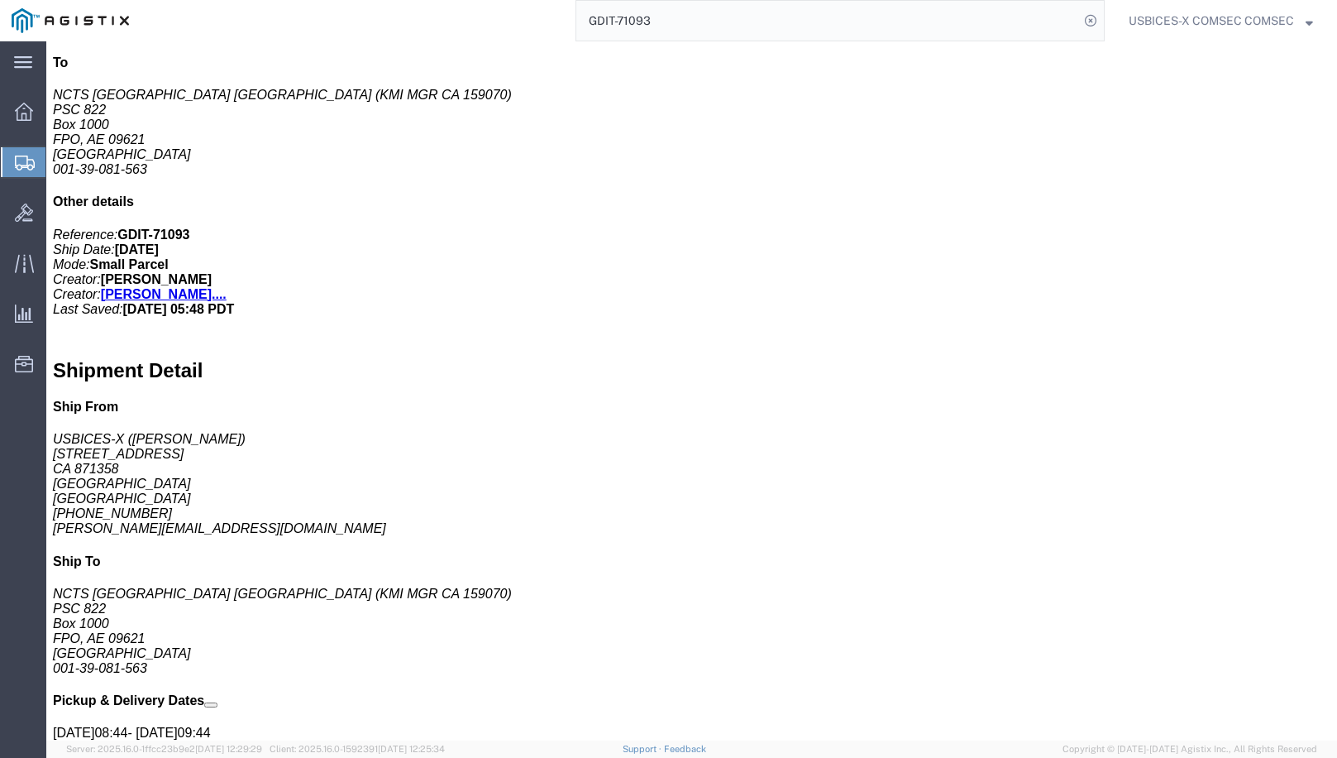
scroll to position [744, 0]
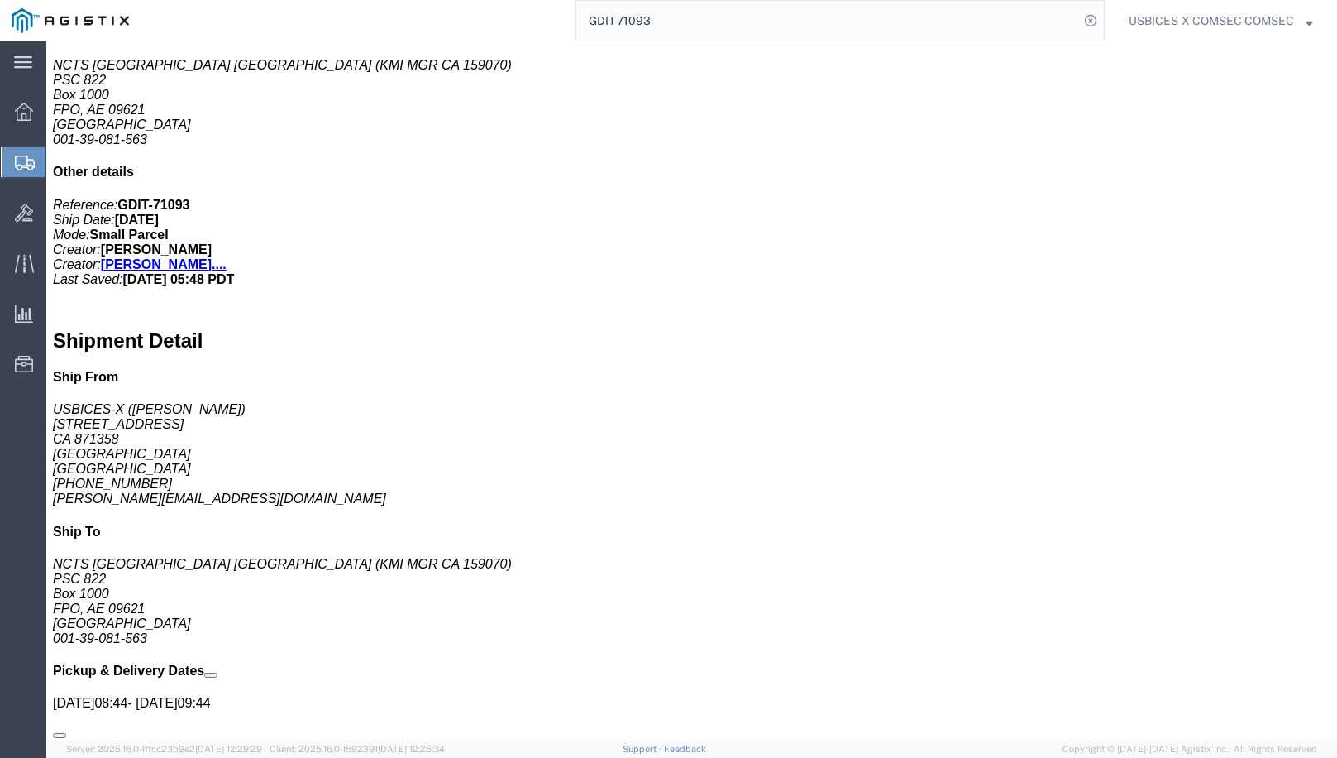
click span "55658923"
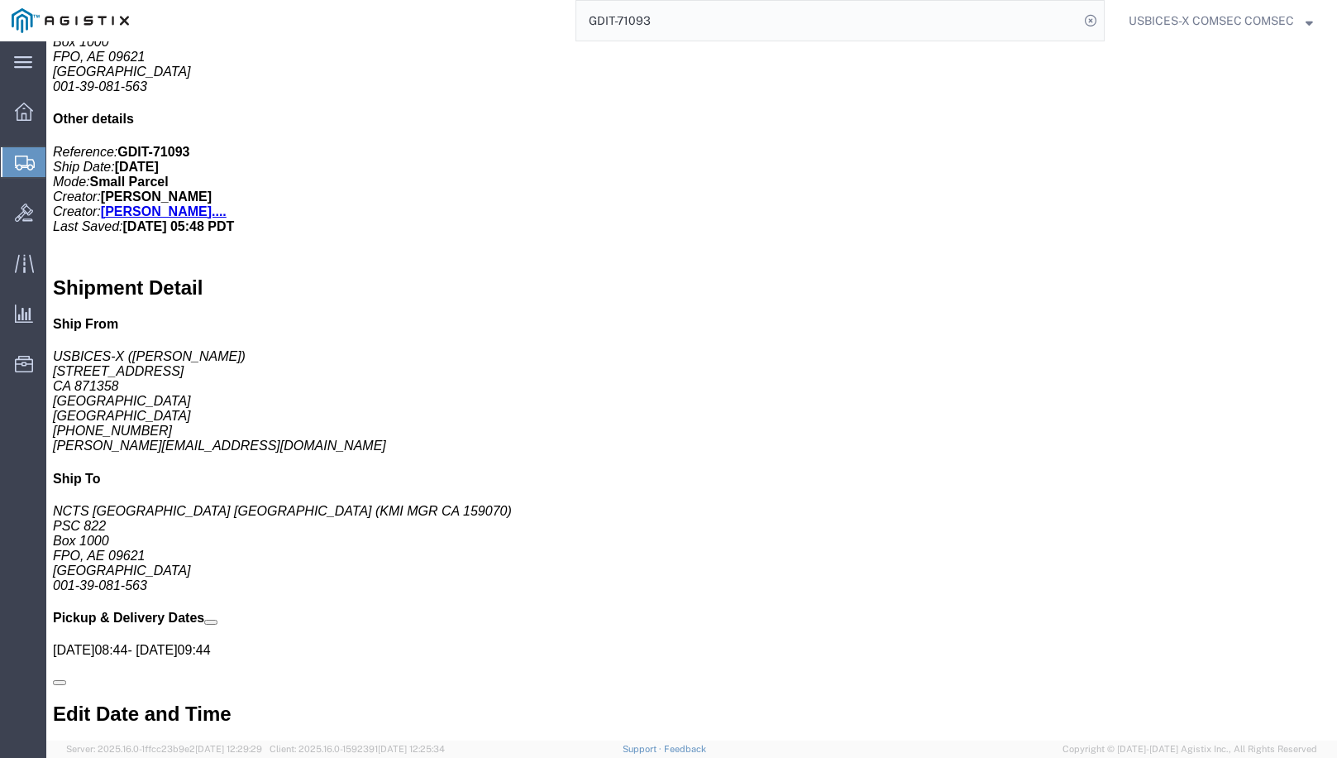
scroll to position [827, 0]
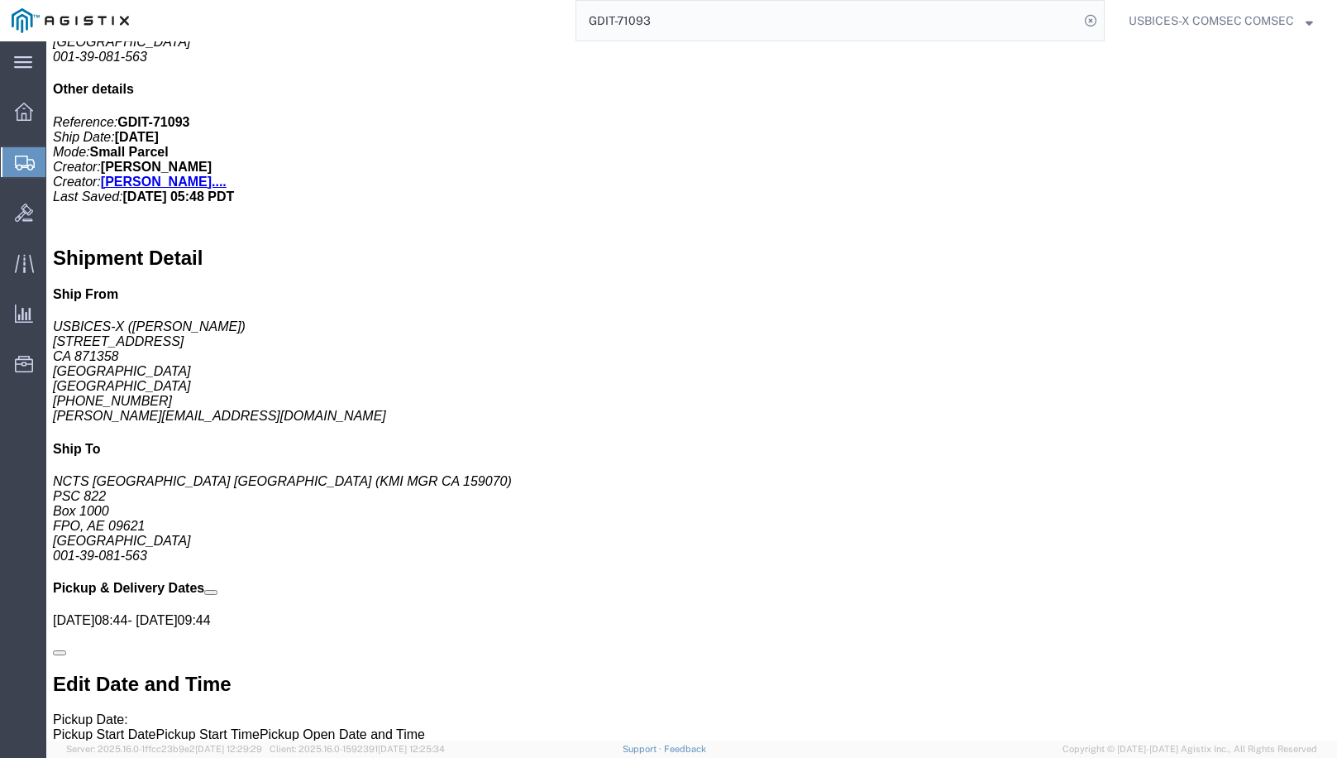
drag, startPoint x: 980, startPoint y: 425, endPoint x: 1202, endPoint y: 430, distance: 221.7
click address "NCTS [GEOGRAPHIC_DATA] [GEOGRAPHIC_DATA] (KMI MGR CA 159070) PSC 822 Box 1000 F…"
drag, startPoint x: 1202, startPoint y: 430, endPoint x: 1174, endPoint y: 424, distance: 28.7
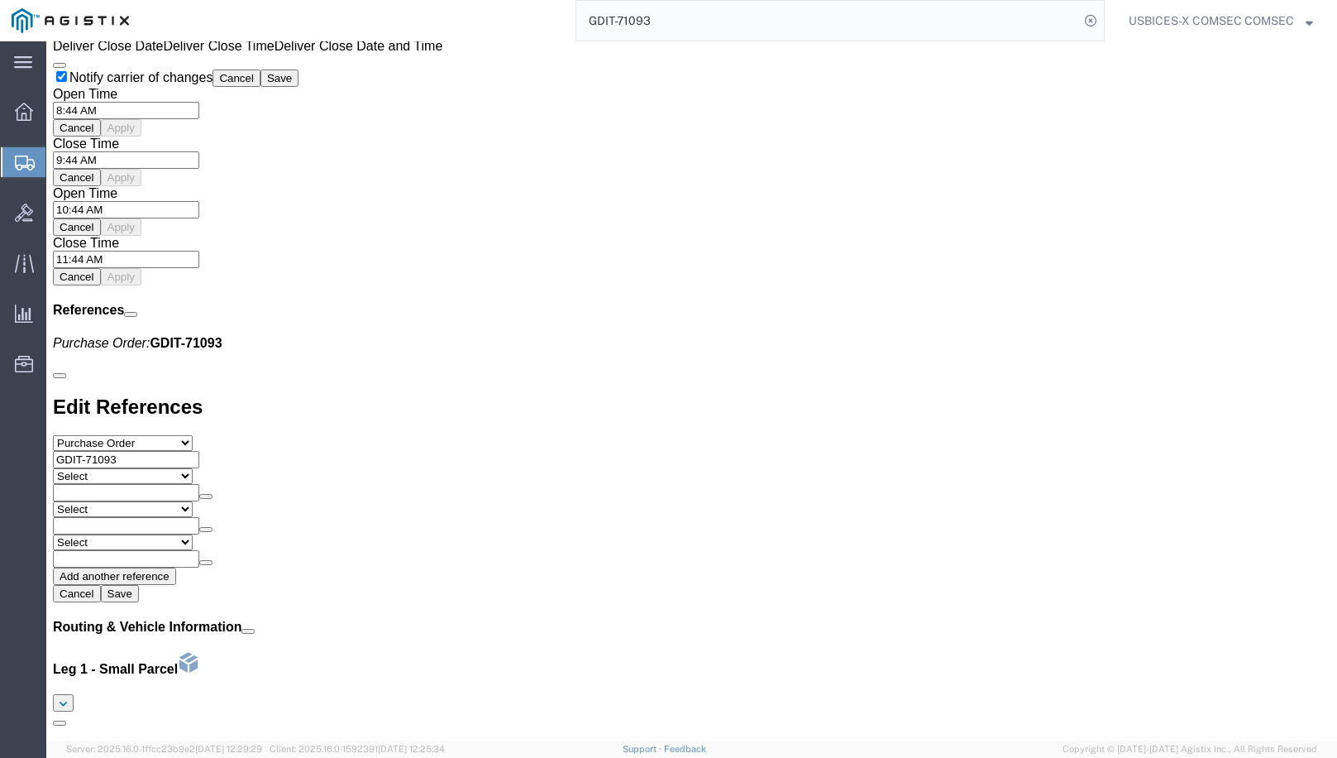
scroll to position [1654, 0]
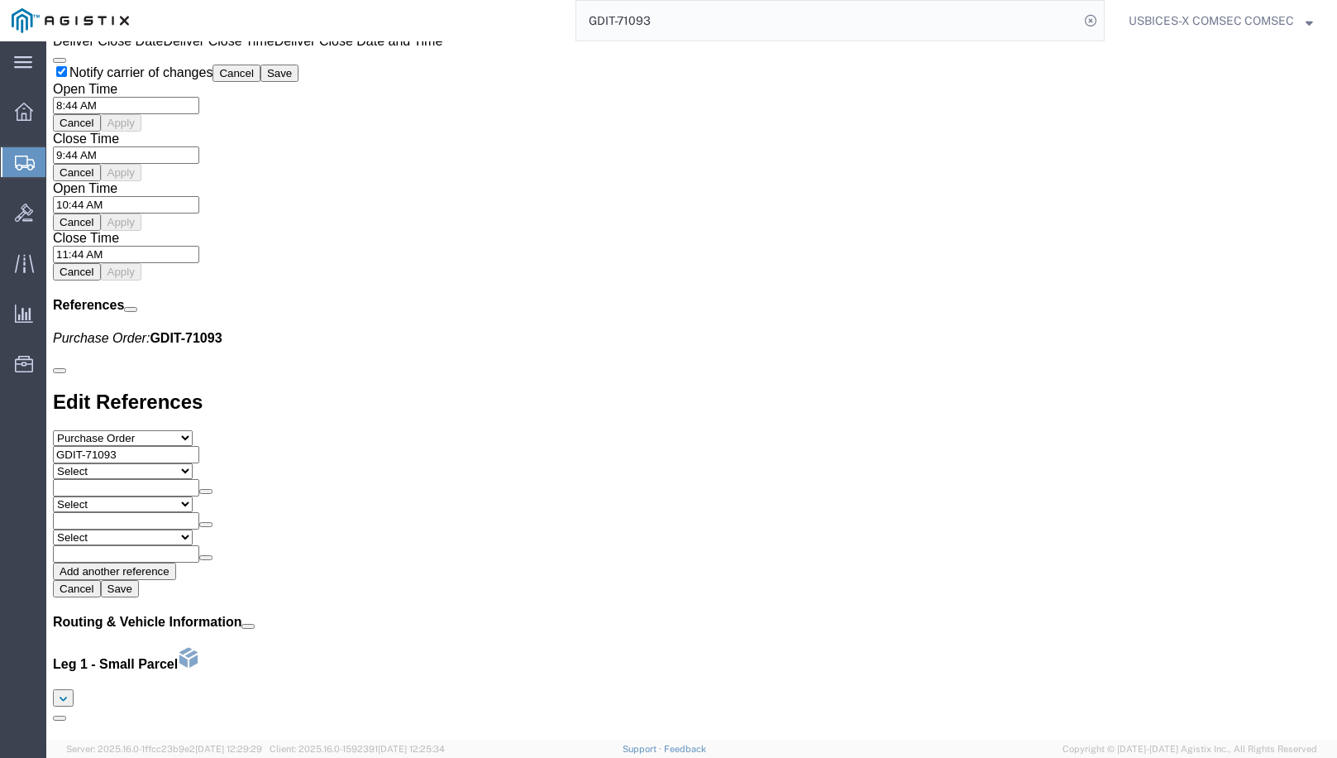
click address "NCTS [GEOGRAPHIC_DATA] [GEOGRAPHIC_DATA] (KMI MGR CA 159070) PSC 822 Box 1000 F…"
drag, startPoint x: 979, startPoint y: 425, endPoint x: 1071, endPoint y: 513, distance: 126.9
click div "Customer Information Account: USBICES-X Location: TM Enterprise Carrier Informa…"
drag, startPoint x: 1071, startPoint y: 513, endPoint x: 999, endPoint y: 480, distance: 79.2
click address "NCTS [GEOGRAPHIC_DATA] [GEOGRAPHIC_DATA] (KMI MGR CA 159070) PSC 822 Box 1000 F…"
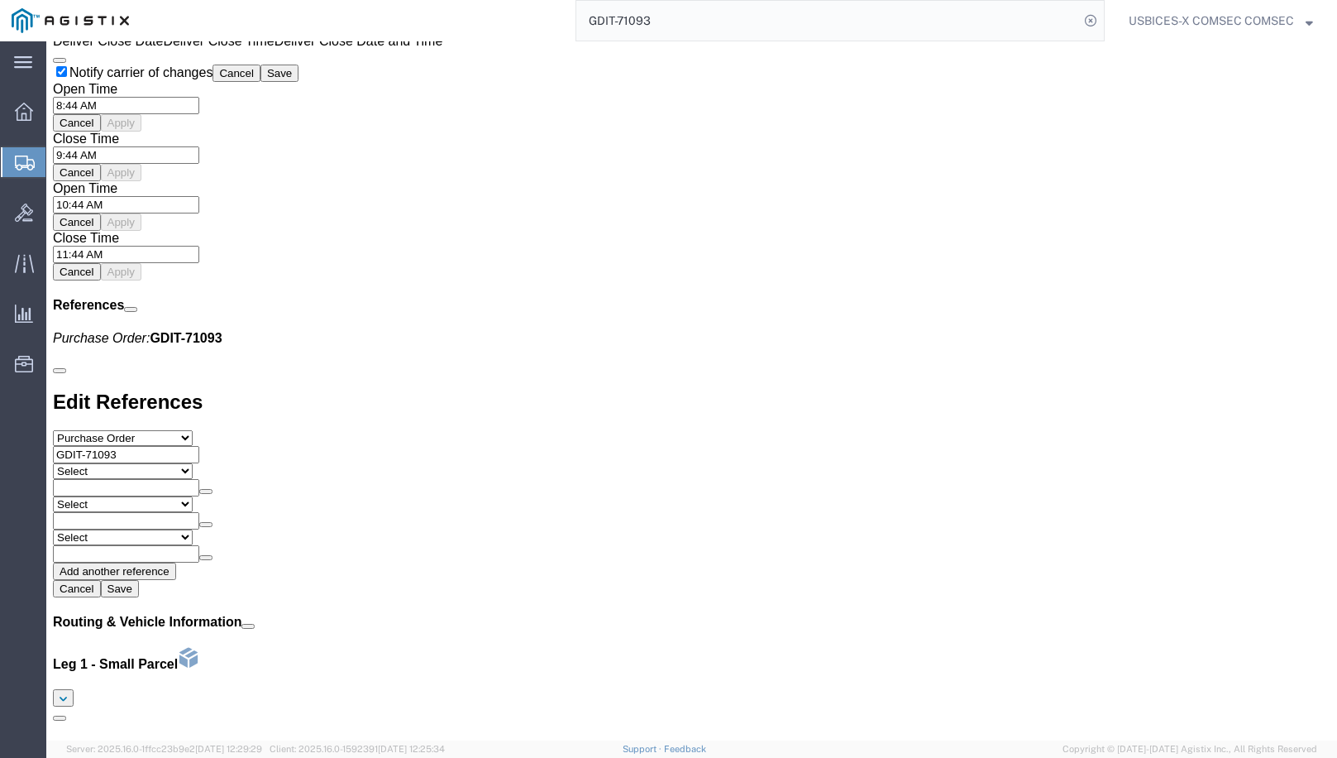
click address "NCTS [GEOGRAPHIC_DATA] [GEOGRAPHIC_DATA] (KMI MGR CA 159070) PSC 822 Box 1000 F…"
drag, startPoint x: 1125, startPoint y: 426, endPoint x: 1086, endPoint y: 422, distance: 39.1
click address "NCTS [GEOGRAPHIC_DATA] [GEOGRAPHIC_DATA] (KMI MGR CA 159070) PSC 822 Box 1000 F…"
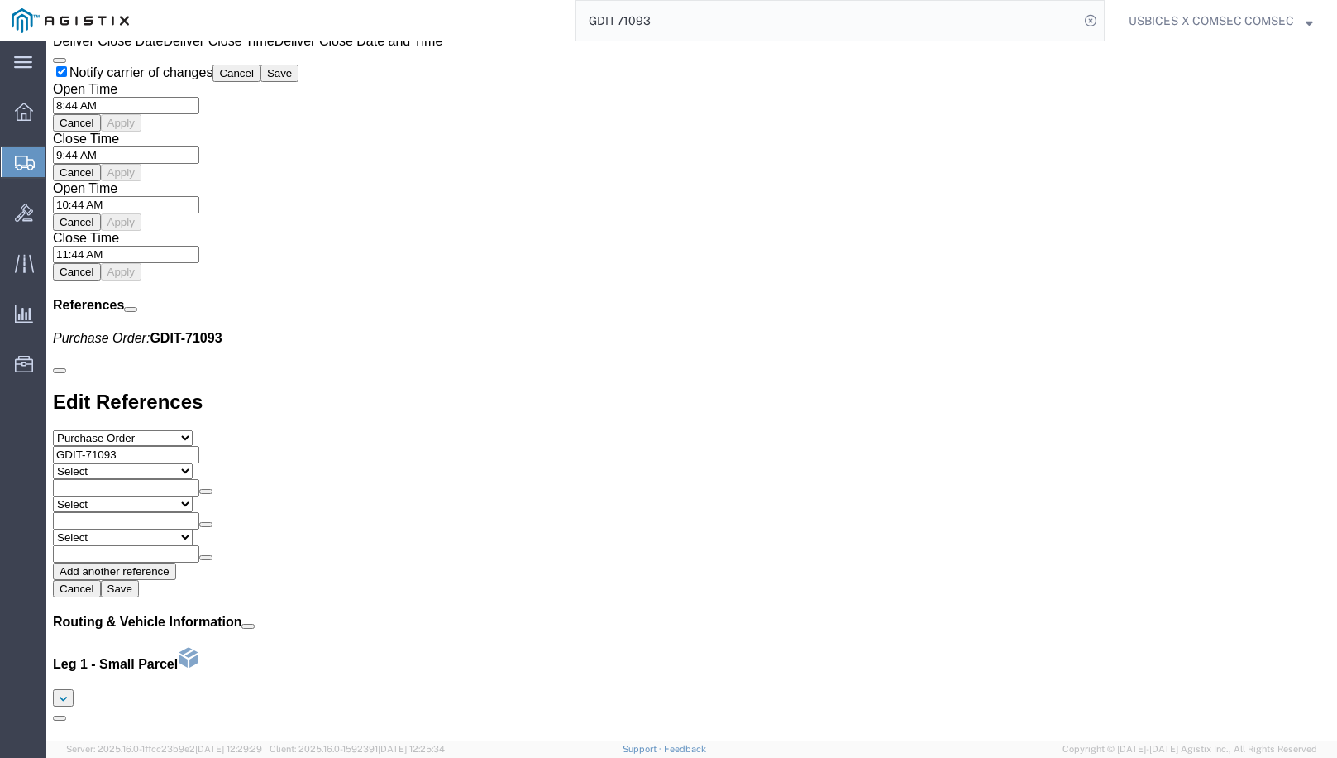
drag, startPoint x: 1086, startPoint y: 422, endPoint x: 1101, endPoint y: 446, distance: 28.2
click address "NCTS [GEOGRAPHIC_DATA] [GEOGRAPHIC_DATA] (KMI MGR CA 159070) PSC 822 Box 1000 F…"
drag, startPoint x: 1078, startPoint y: 425, endPoint x: 1202, endPoint y: 425, distance: 123.2
click address "NCTS [GEOGRAPHIC_DATA] [GEOGRAPHIC_DATA] (KMI MGR CA 159070) PSC 822 Box 1000 F…"
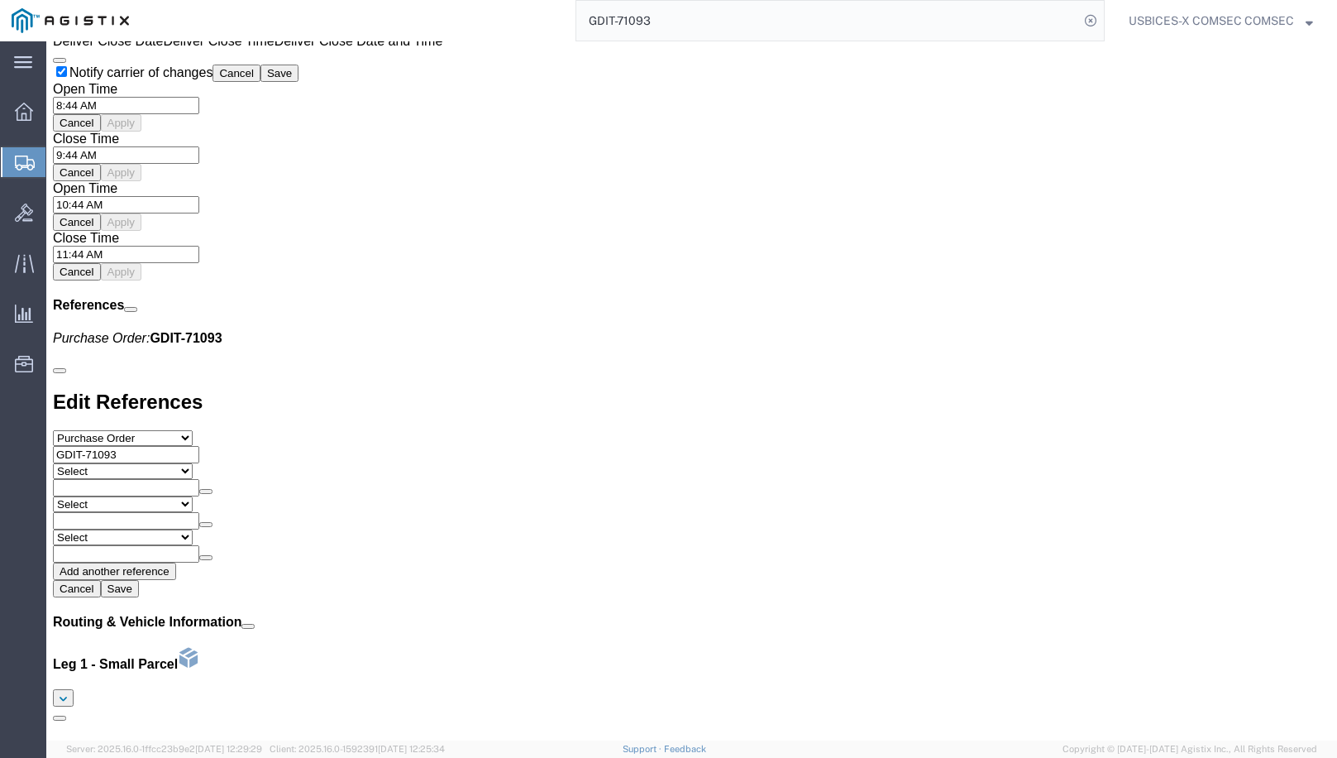
drag, startPoint x: 982, startPoint y: 425, endPoint x: 1071, endPoint y: 509, distance: 122.3
click address "NCTS [GEOGRAPHIC_DATA] [GEOGRAPHIC_DATA] (KMI MGR CA 159070) PSC 822 Box 1000 F…"
drag, startPoint x: 1069, startPoint y: 509, endPoint x: 1004, endPoint y: 481, distance: 70.8
click at [667, 20] on input "GDIT-71093" at bounding box center [827, 21] width 503 height 40
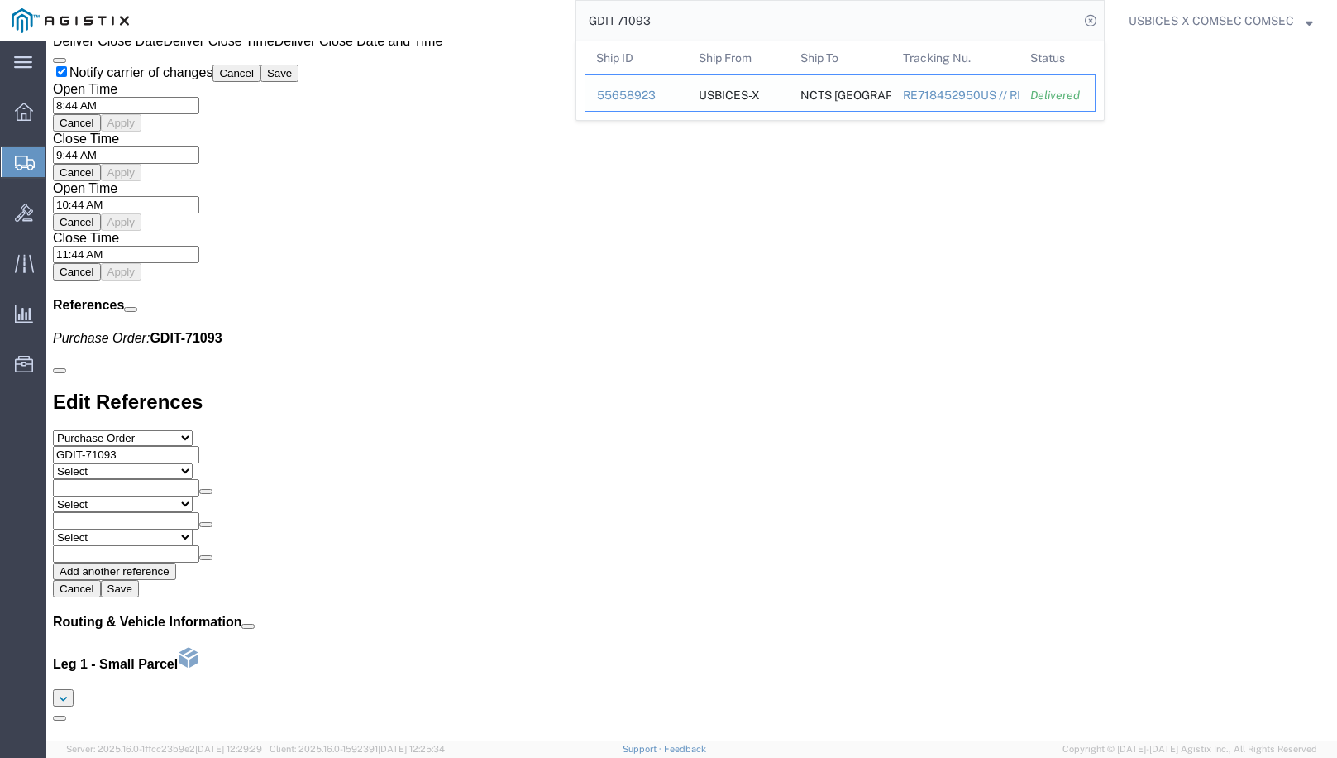
click at [638, 91] on div "55658923" at bounding box center [636, 95] width 79 height 17
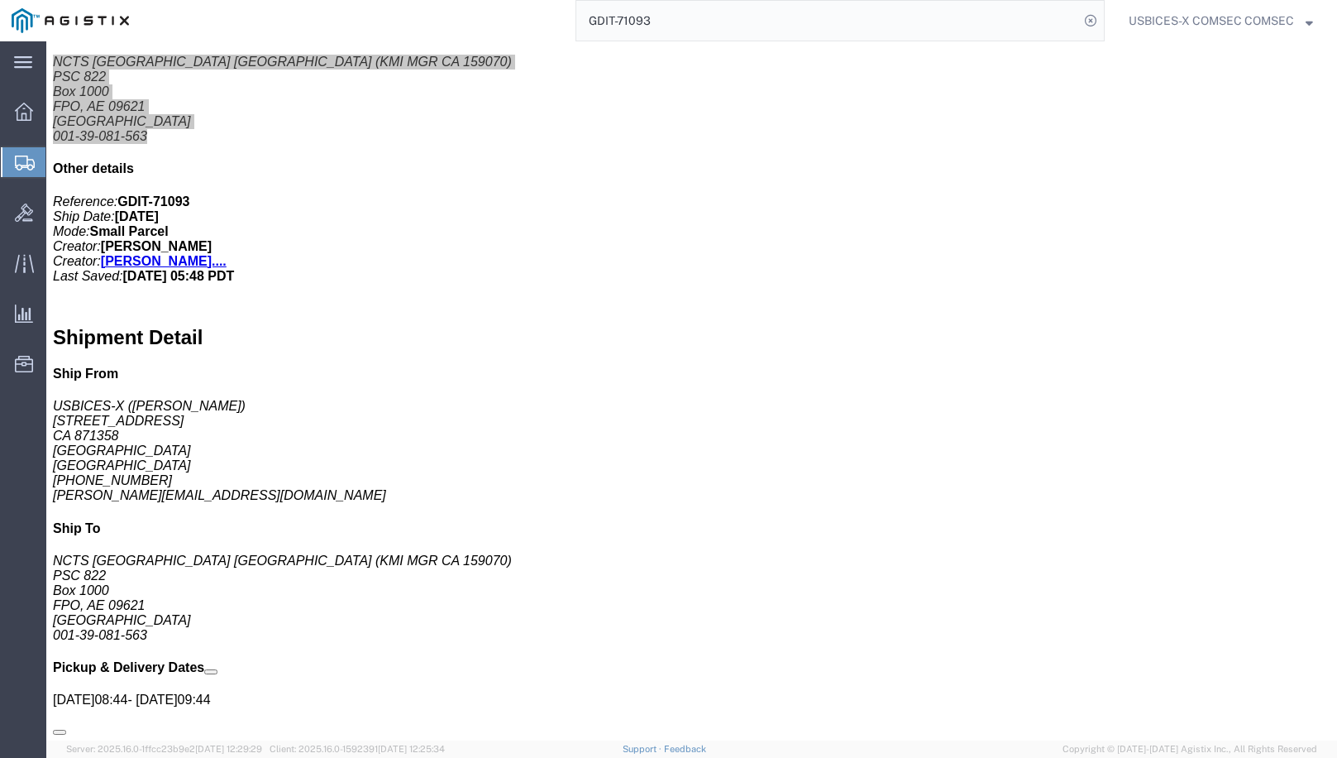
scroll to position [579, 0]
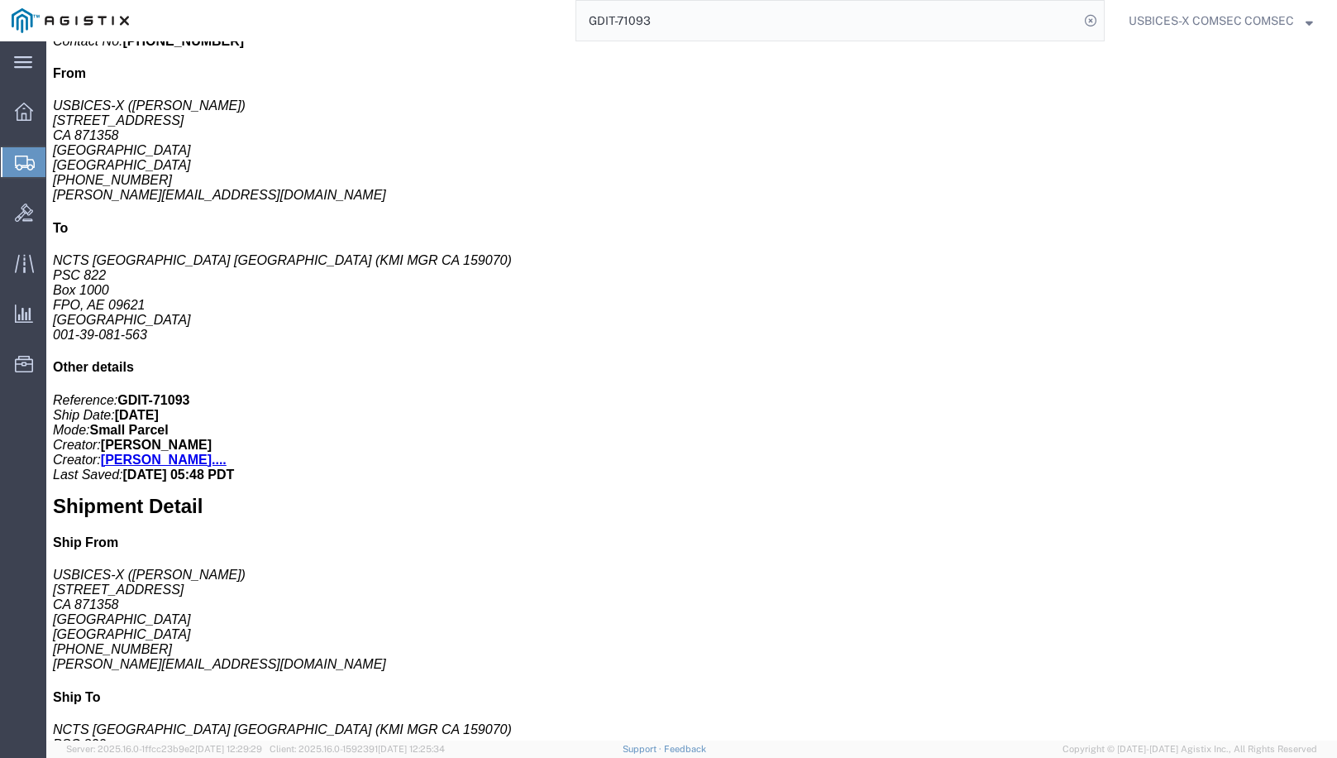
click span "RE718452950US // RE..."
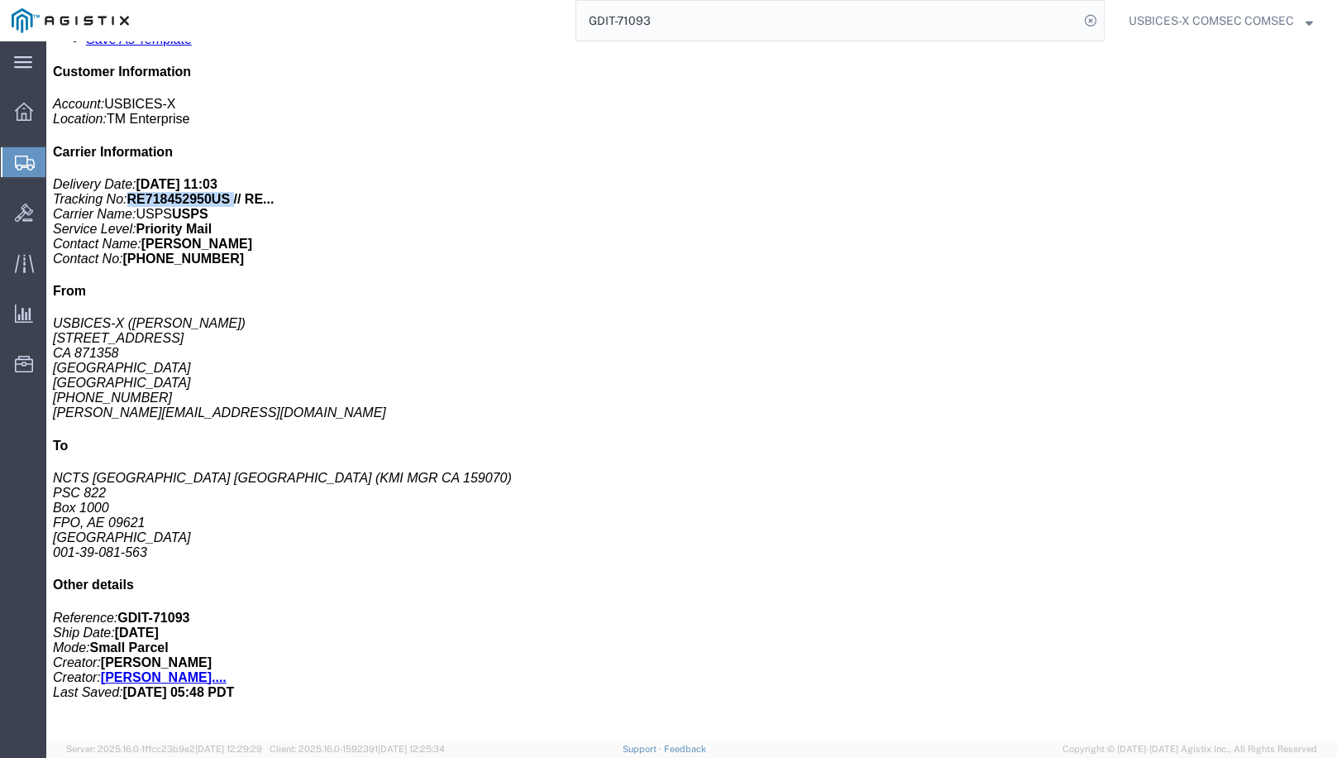
scroll to position [331, 0]
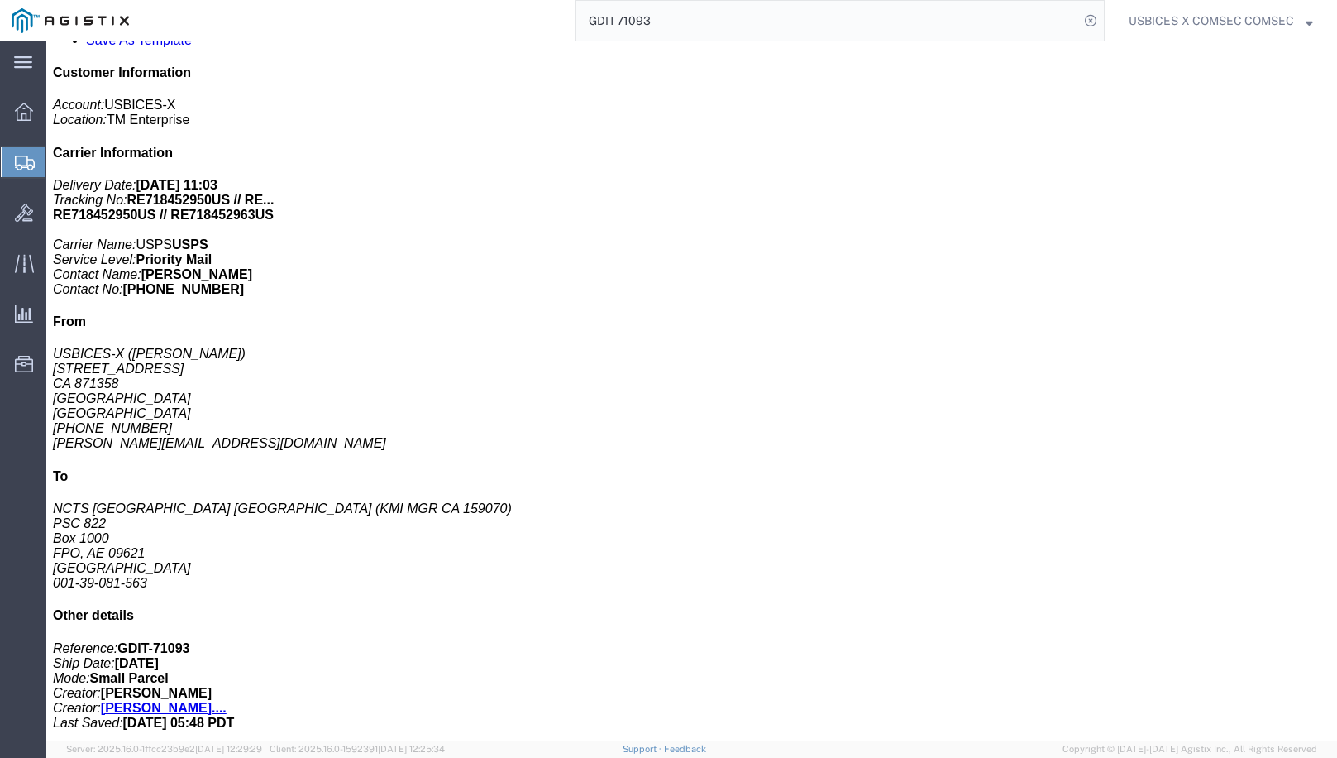
click span "RE718452950US // RE..."
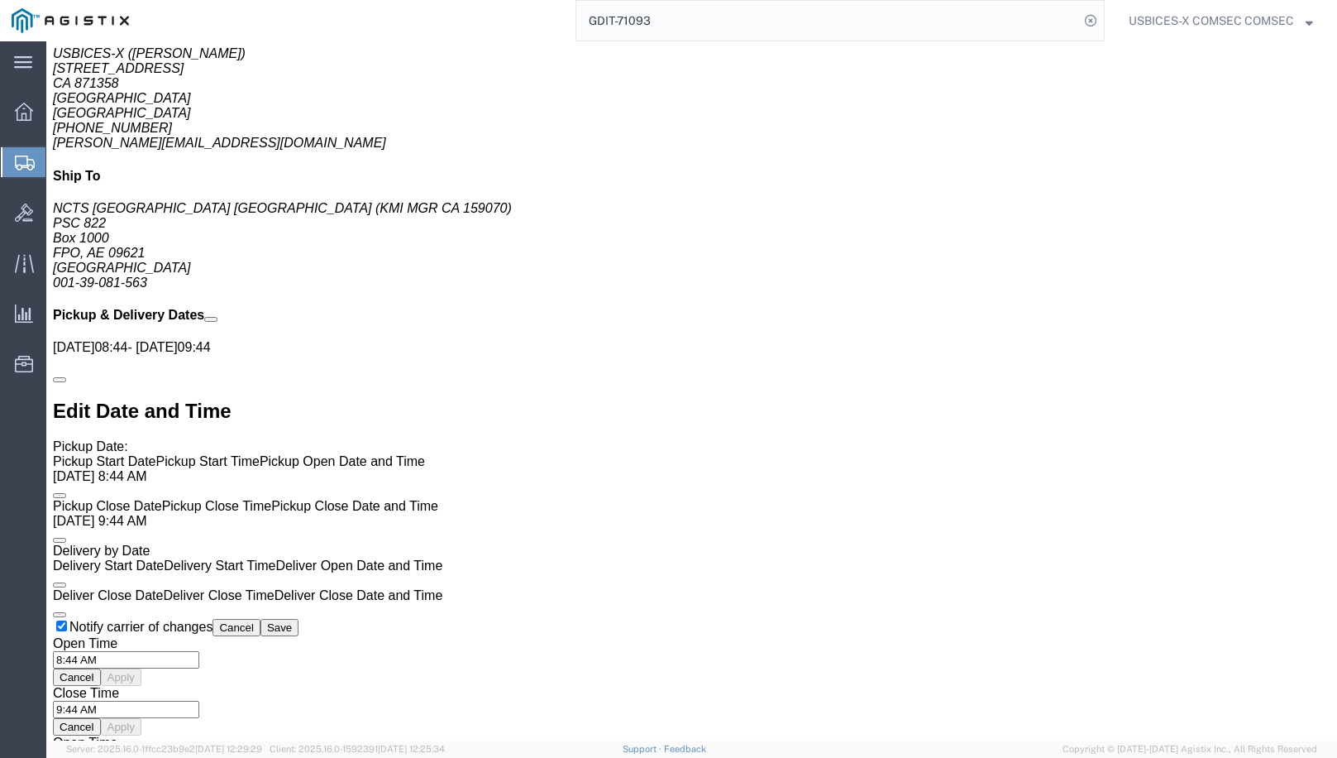
scroll to position [1158, 0]
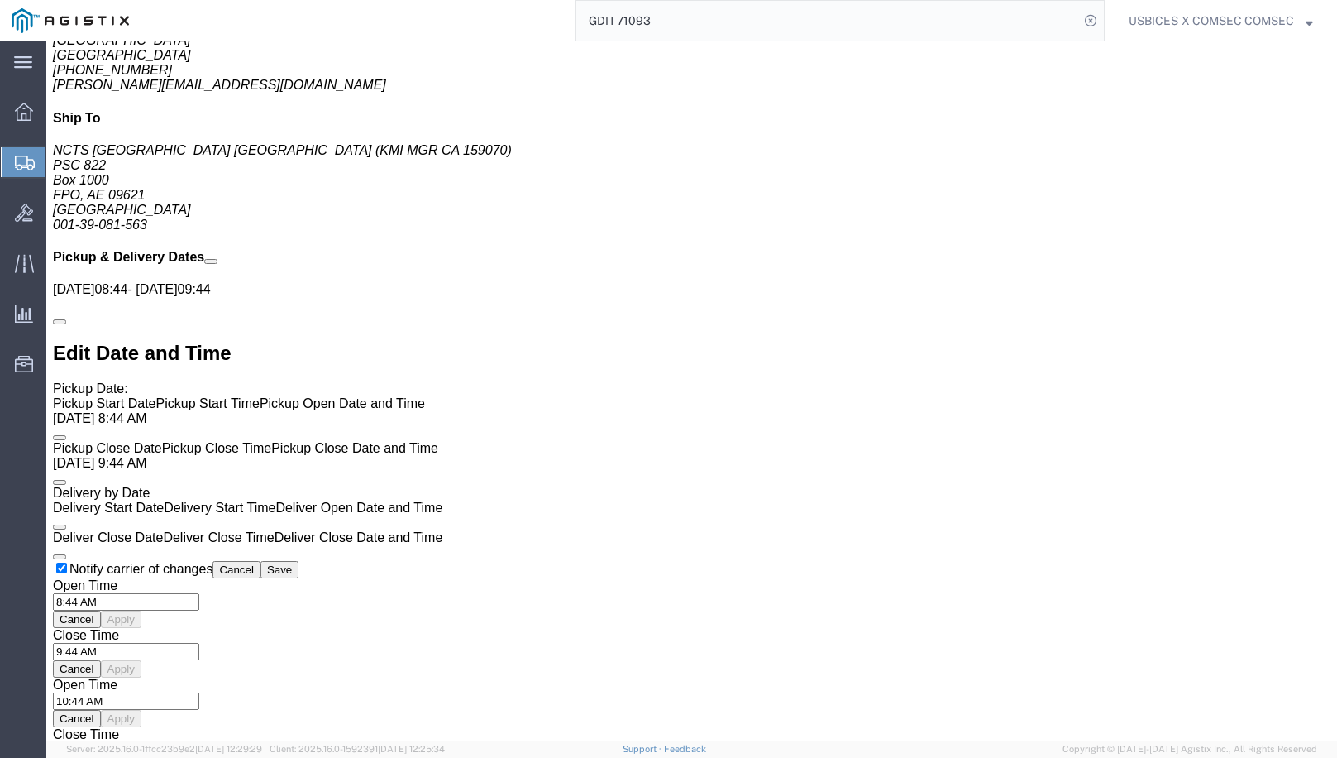
click b "[DATE] 11:03"
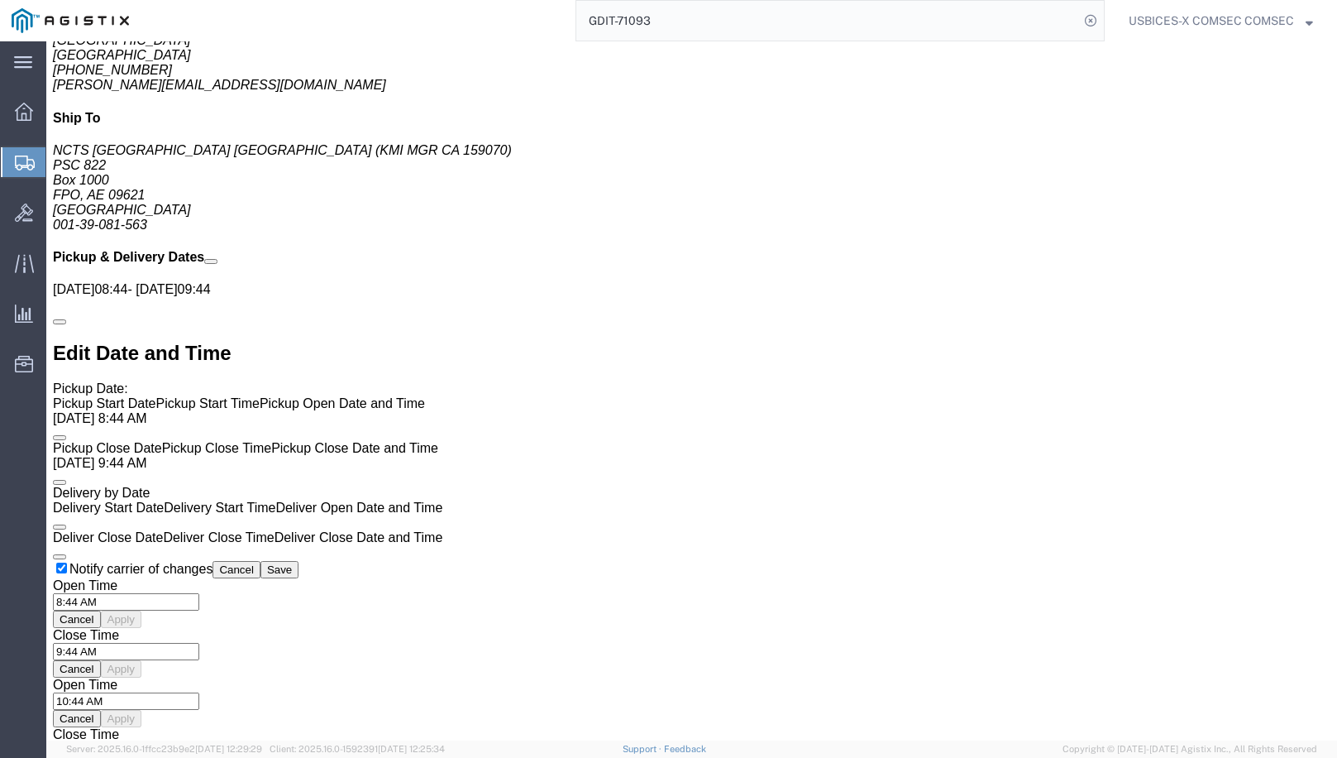
click b "[DATE] 11:03"
drag, startPoint x: 1059, startPoint y: 129, endPoint x: 1116, endPoint y: 125, distance: 57.2
click b "[DATE] 11:03"
drag, startPoint x: 1116, startPoint y: 125, endPoint x: 1104, endPoint y: 124, distance: 11.6
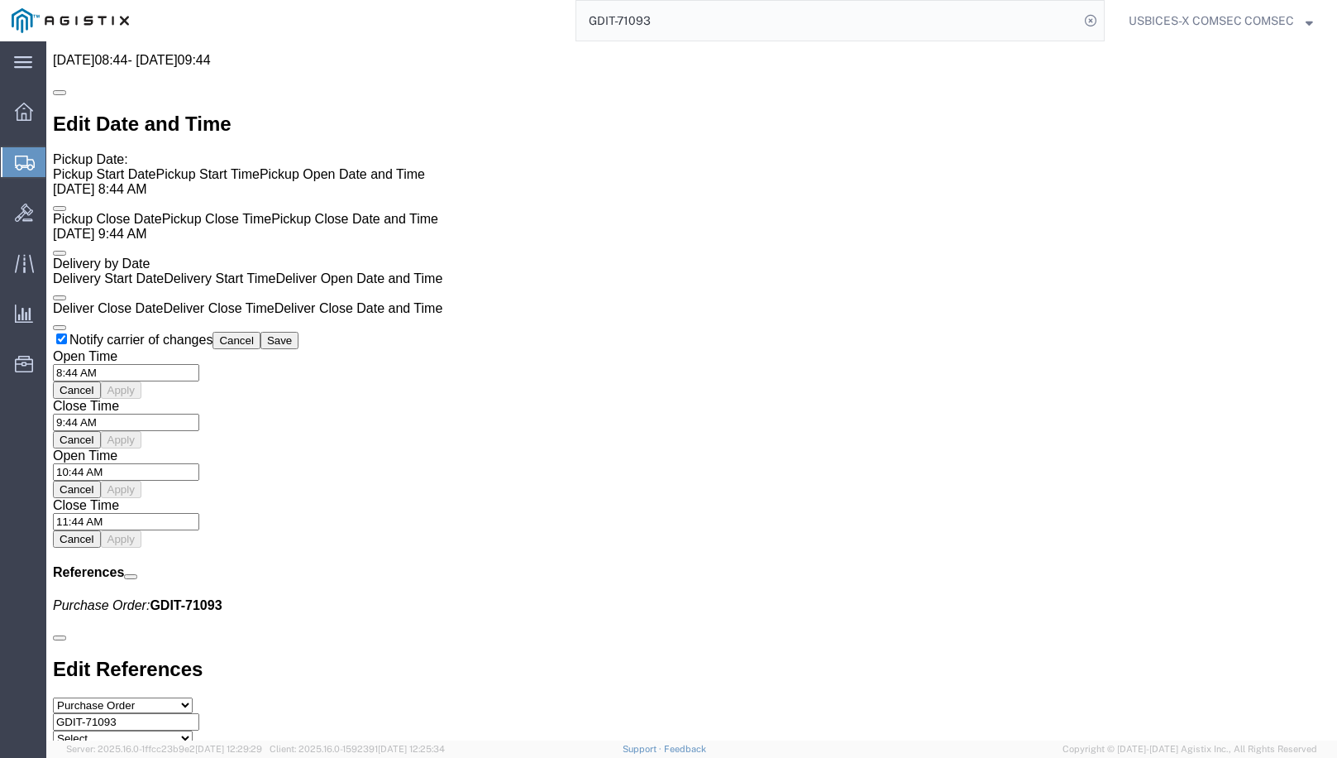
scroll to position [1406, 0]
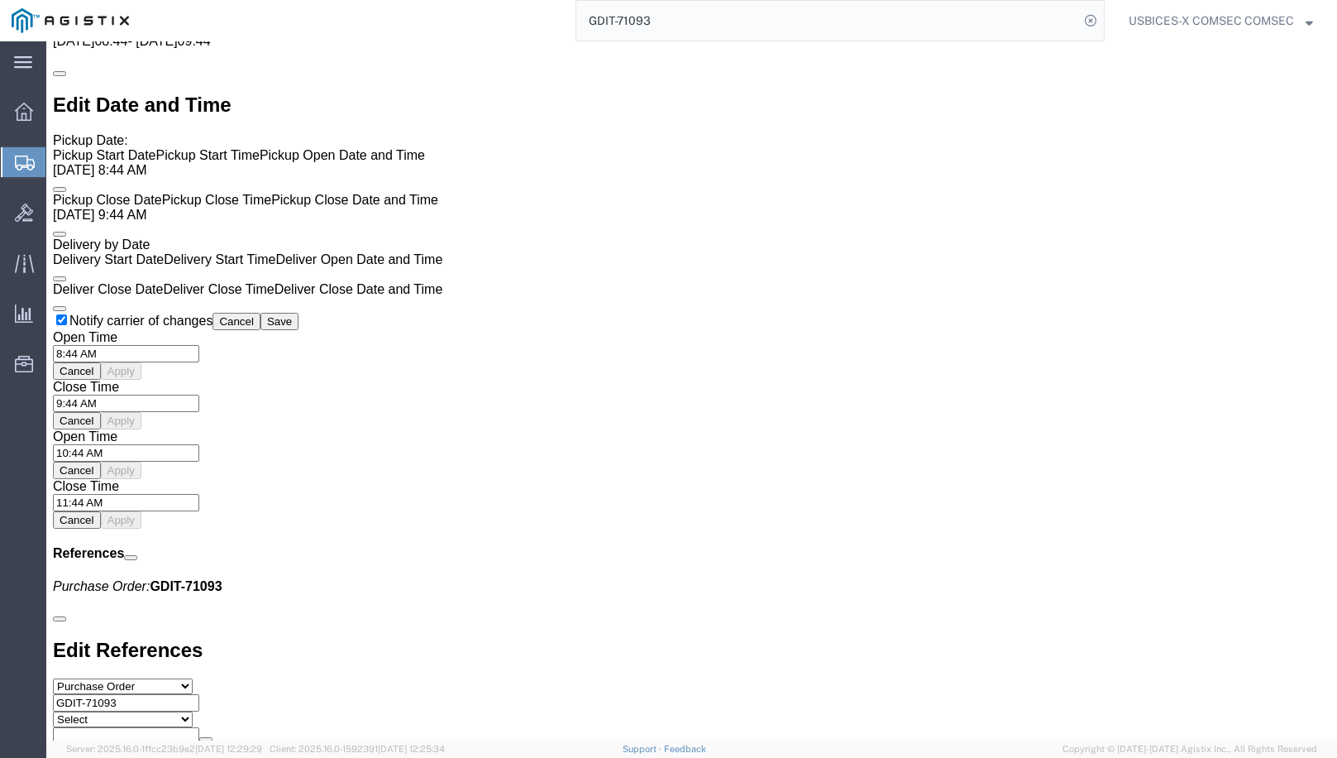
click b "[DATE]"
drag, startPoint x: 1040, startPoint y: 581, endPoint x: 1097, endPoint y: 579, distance: 57.1
click p "Reference: GDIT-71093 Ship Date: [DATE] Mode: Small Parcel Creator: [PERSON_NAM…"
drag, startPoint x: 1097, startPoint y: 579, endPoint x: 1081, endPoint y: 580, distance: 15.7
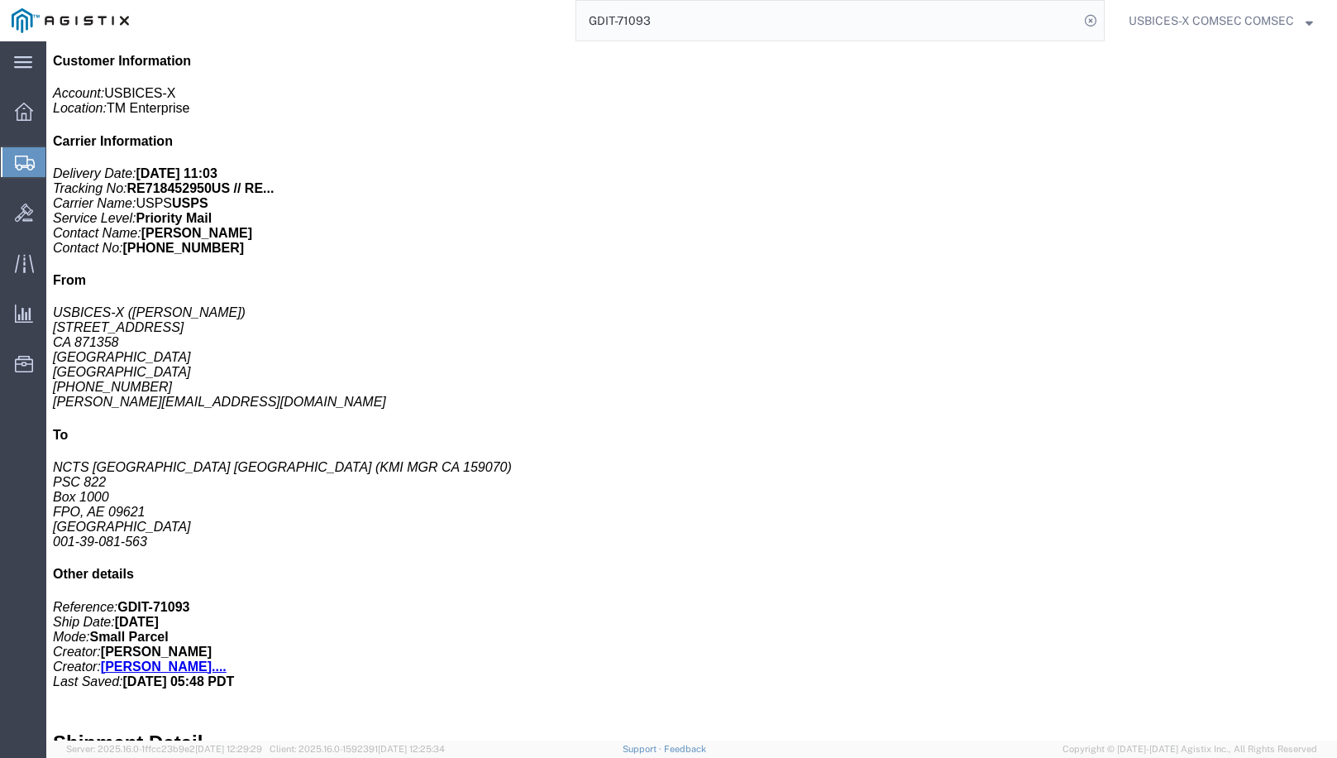
scroll to position [331, 0]
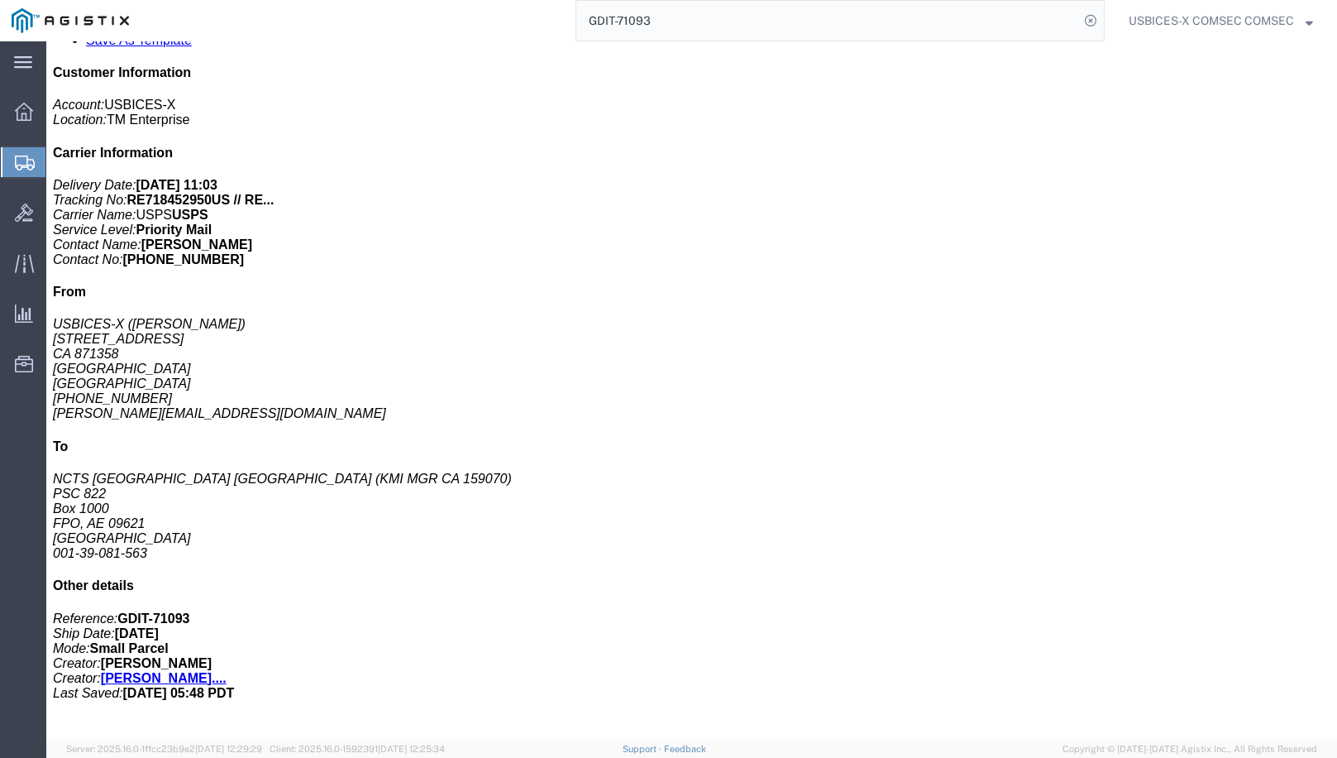
click address "NCTS [GEOGRAPHIC_DATA] [GEOGRAPHIC_DATA] (KMI MGR CA 159070) PSC 822 Box 1000 F…"
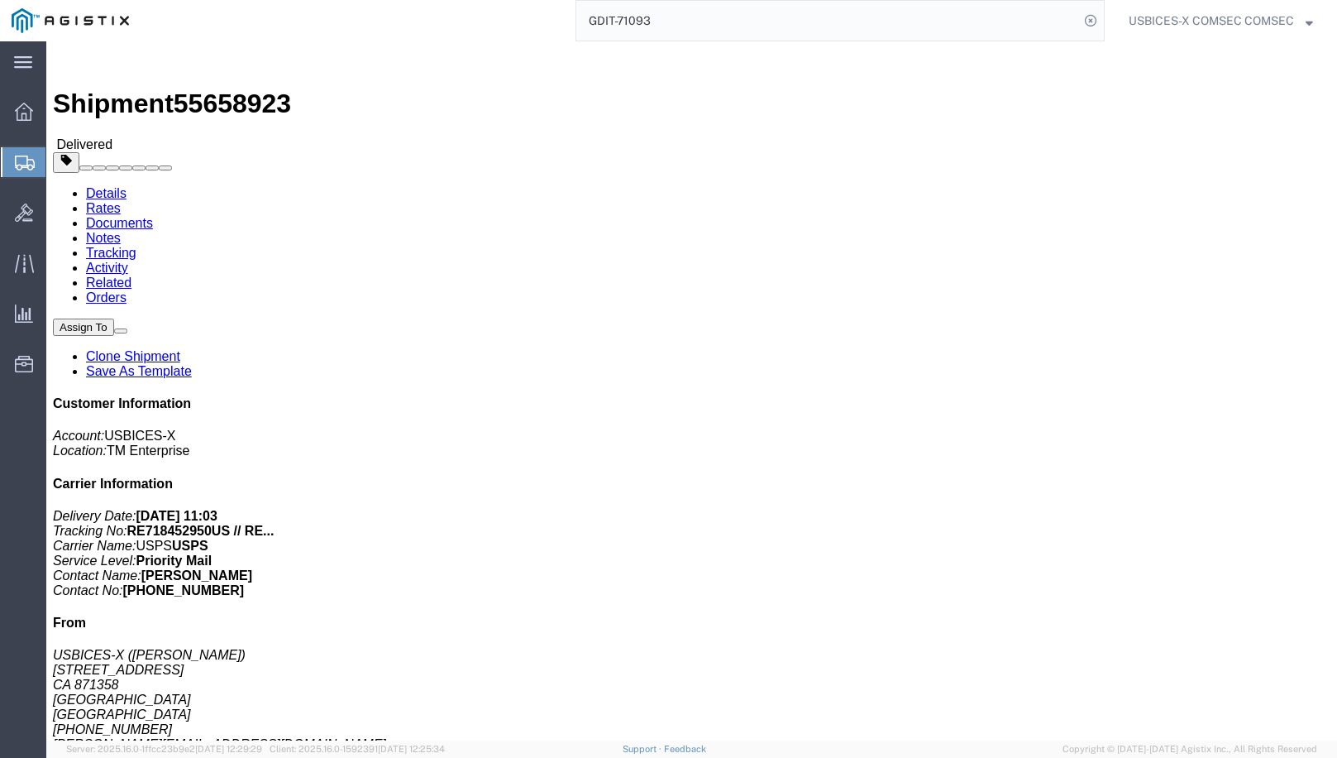
scroll to position [83, 0]
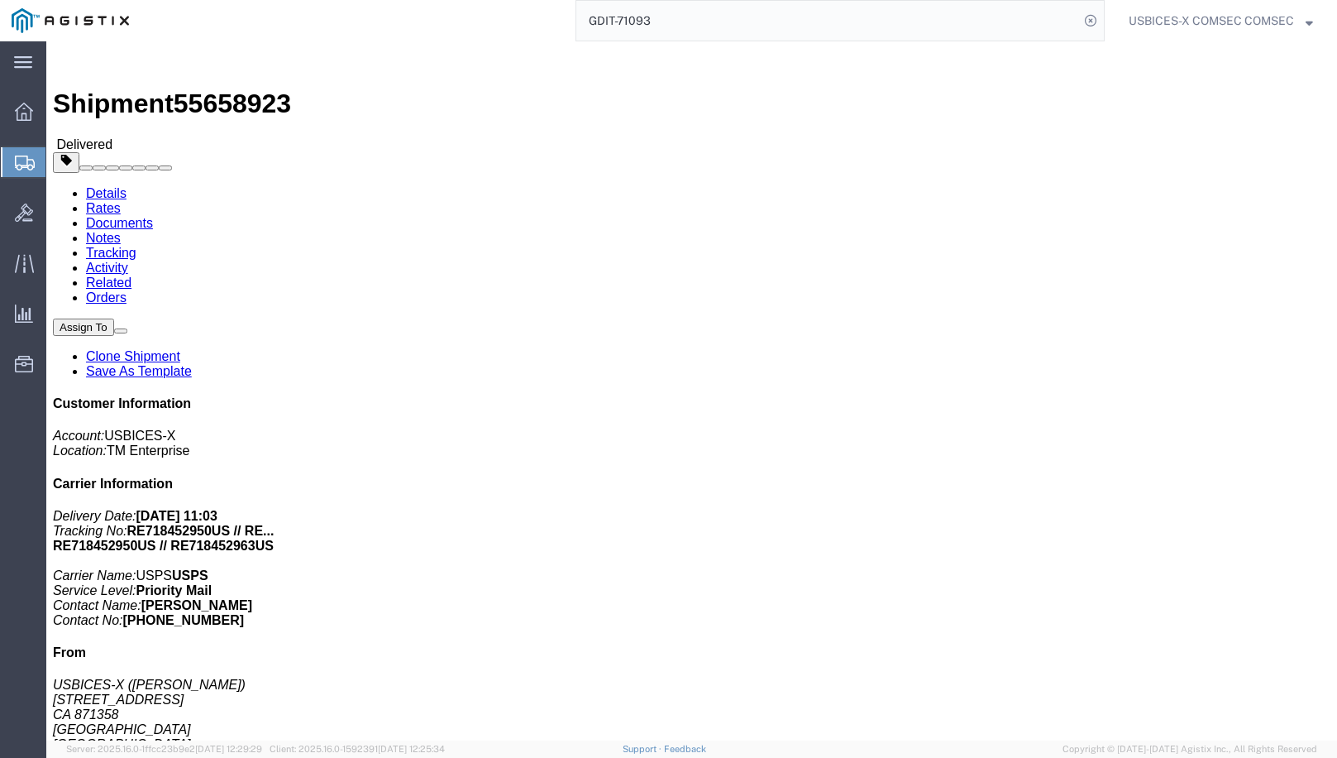
click span "RE718452950US // RE..."
drag, startPoint x: 1050, startPoint y: 146, endPoint x: 1137, endPoint y: 149, distance: 86.9
click span "RE718452950US // RE..."
